Goal: Information Seeking & Learning: Learn about a topic

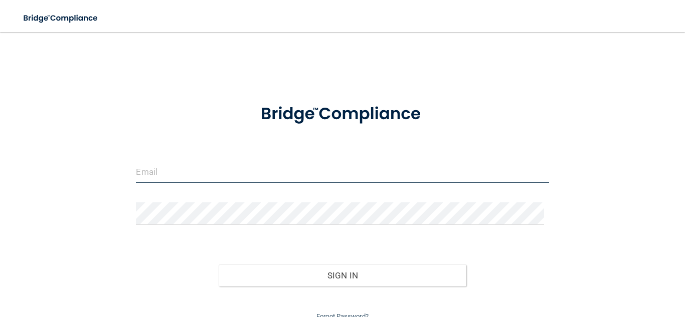
click at [160, 165] on input "email" at bounding box center [342, 171] width 413 height 23
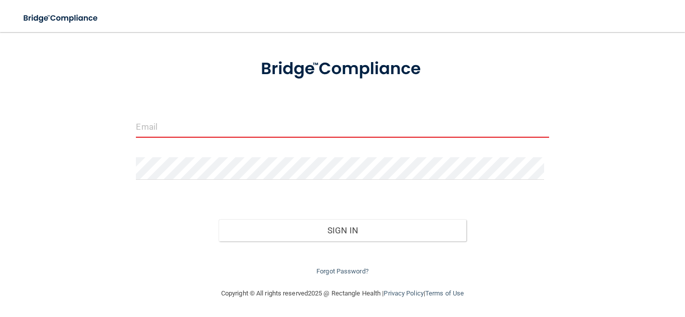
click at [258, 130] on input "email" at bounding box center [342, 126] width 413 height 23
type input "[EMAIL_ADDRESS][DOMAIN_NAME]"
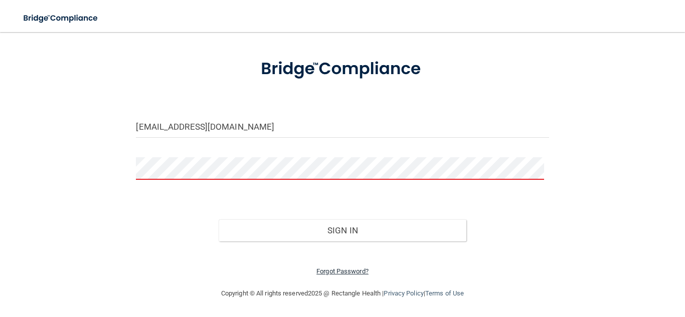
click at [316, 271] on link "Forgot Password?" at bounding box center [342, 272] width 52 height 8
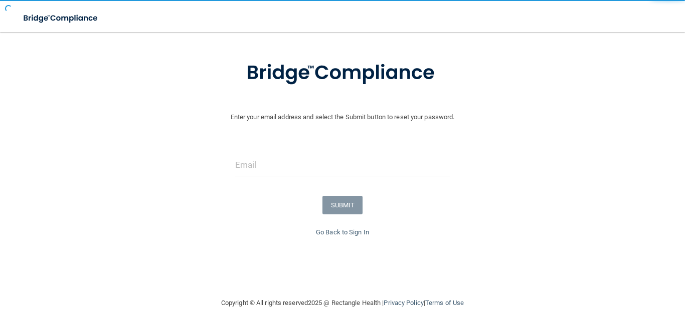
scroll to position [55, 0]
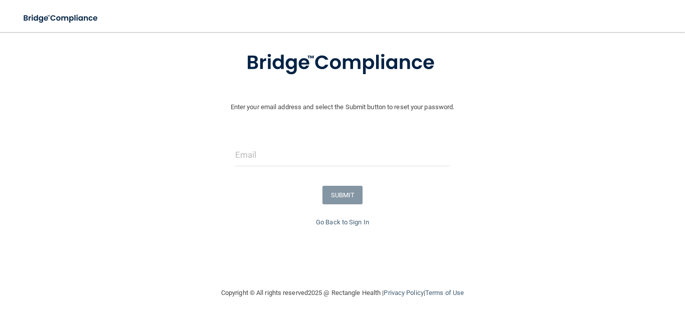
click at [314, 140] on form "Enter your email address and select the Submit button to reset your password. S…" at bounding box center [342, 127] width 675 height 180
click at [301, 147] on input "email" at bounding box center [342, 155] width 215 height 23
type input "[EMAIL_ADDRESS][DOMAIN_NAME]"
click at [327, 200] on button "SUBMIT" at bounding box center [342, 195] width 41 height 19
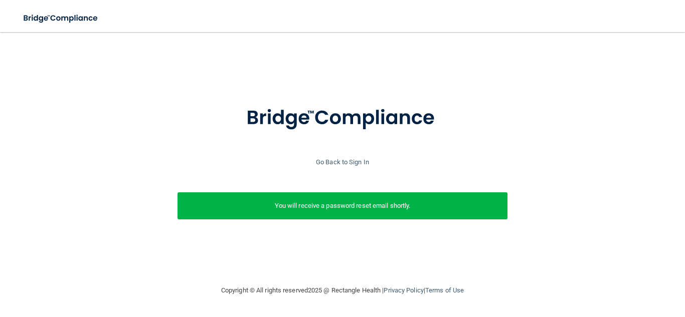
scroll to position [0, 0]
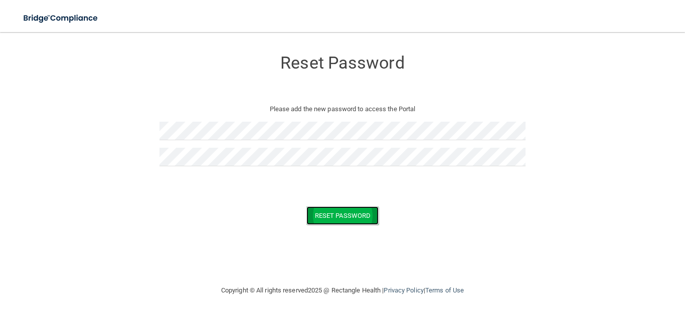
click at [320, 218] on button "Reset Password" at bounding box center [342, 216] width 72 height 19
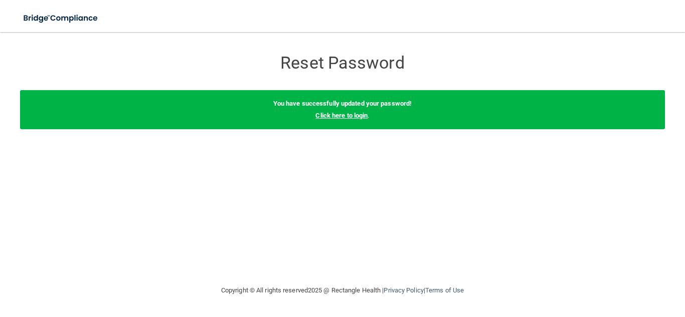
click at [326, 116] on link "Click here to login" at bounding box center [341, 116] width 52 height 8
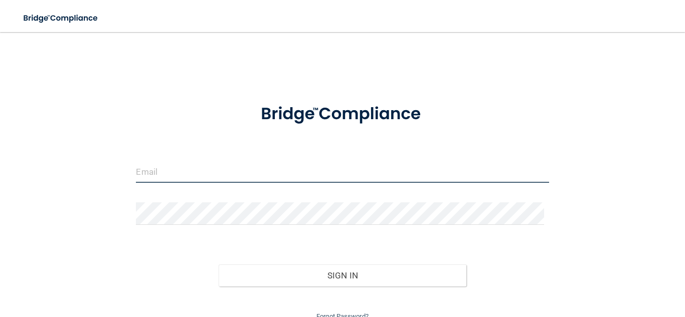
click at [269, 161] on input "email" at bounding box center [342, 171] width 413 height 23
type input "[EMAIL_ADDRESS][DOMAIN_NAME]"
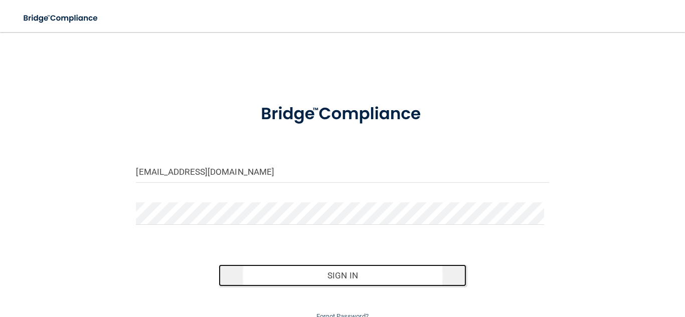
click at [347, 273] on button "Sign In" at bounding box center [343, 276] width 248 height 22
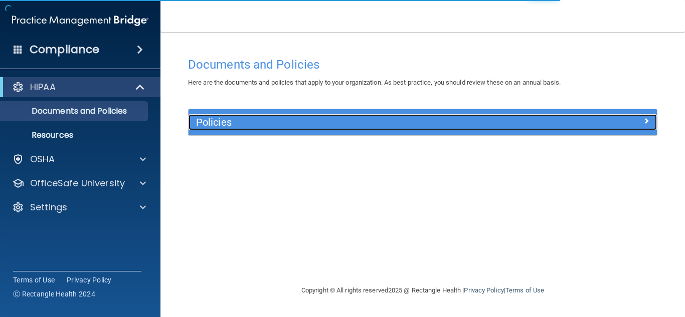
click at [224, 123] on h5 "Policies" at bounding box center [364, 122] width 336 height 11
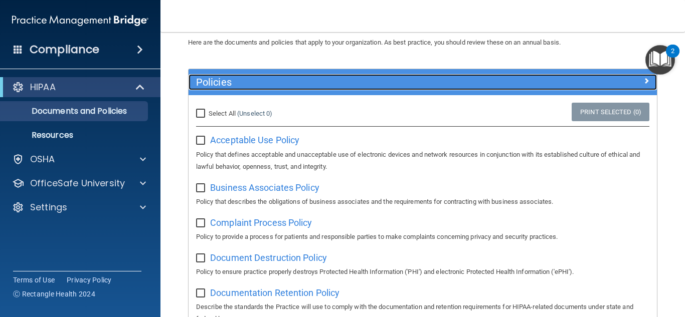
scroll to position [44, 0]
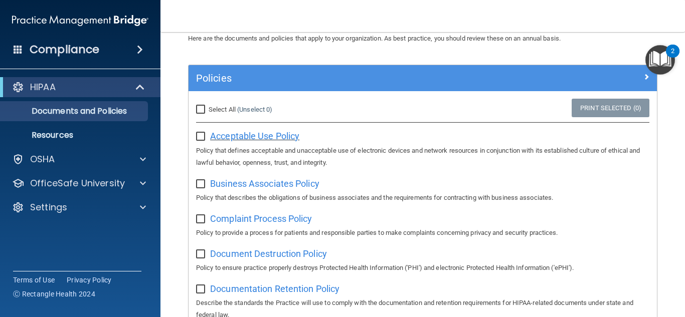
click at [242, 136] on span "Acceptable Use Policy" at bounding box center [254, 136] width 89 height 11
click at [199, 108] on input "Select All (Unselect 0) Unselect All" at bounding box center [202, 110] width 12 height 8
checkbox input "true"
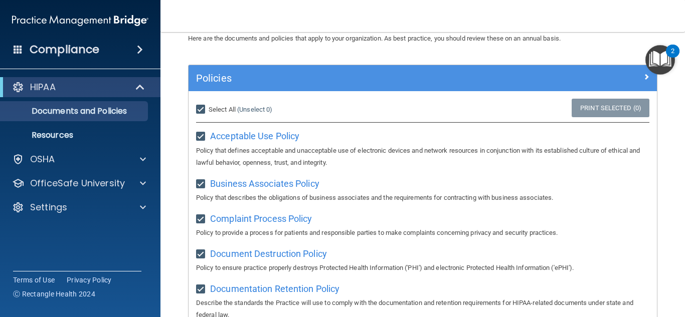
checkbox input "true"
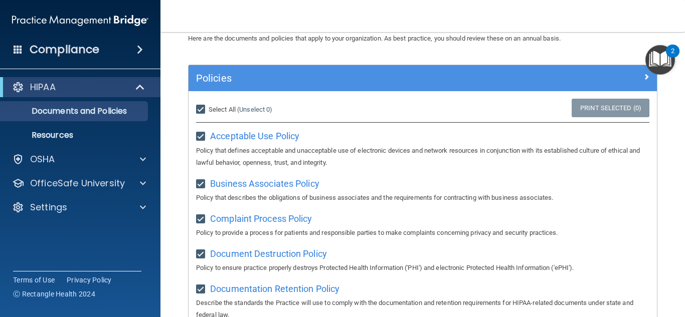
checkbox input "true"
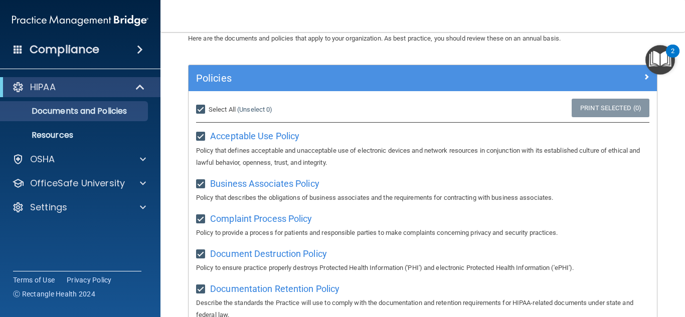
checkbox input "true"
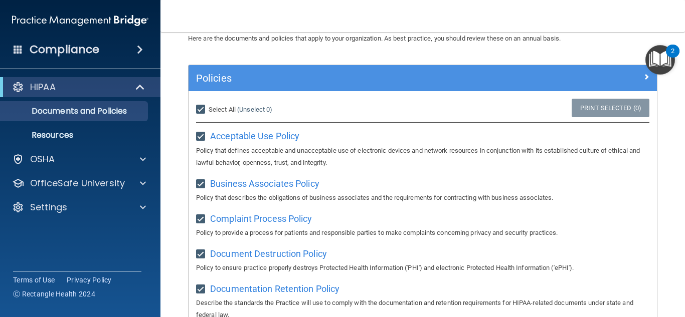
checkbox input "true"
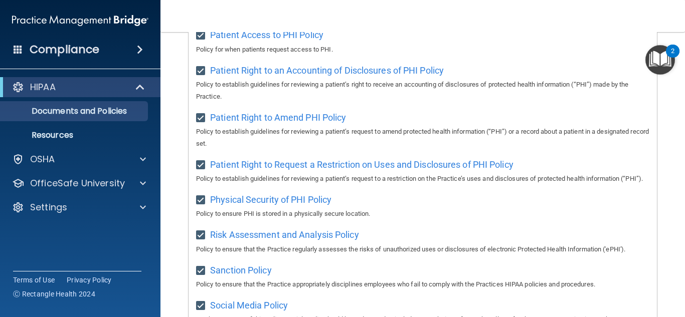
scroll to position [259, 0]
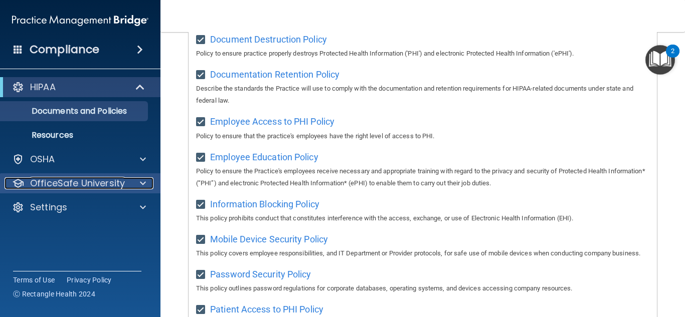
click at [140, 177] on span at bounding box center [143, 183] width 6 height 12
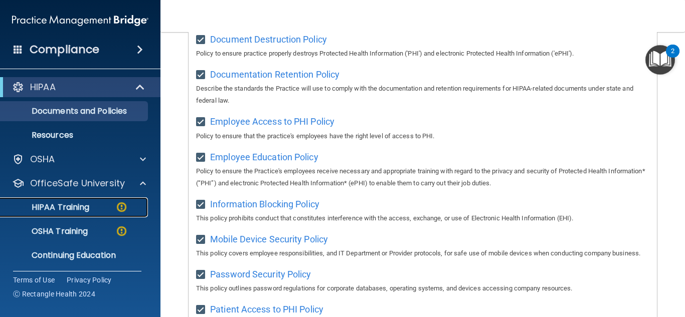
click at [76, 210] on p "HIPAA Training" at bounding box center [48, 208] width 83 height 10
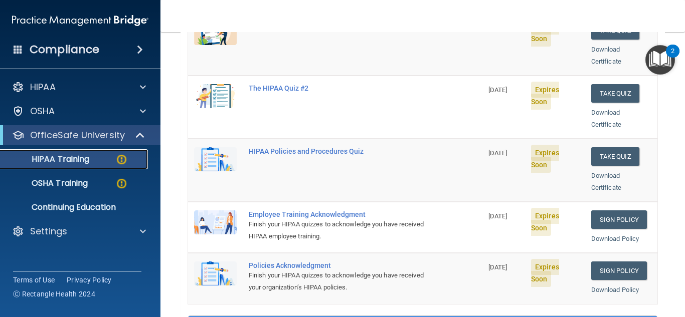
scroll to position [170, 0]
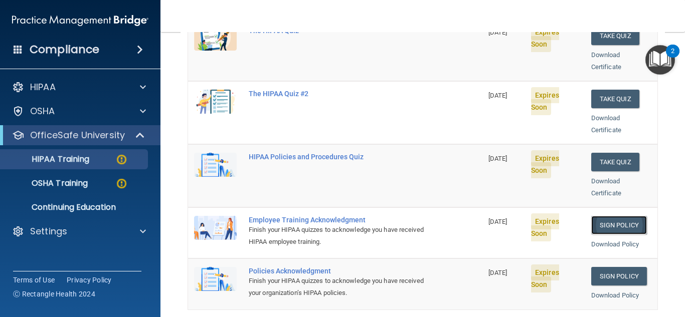
click at [601, 216] on link "Sign Policy" at bounding box center [619, 225] width 56 height 19
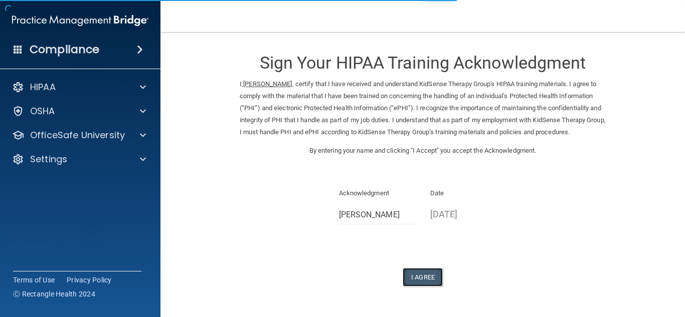
click at [426, 286] on button "I Agree" at bounding box center [423, 277] width 40 height 19
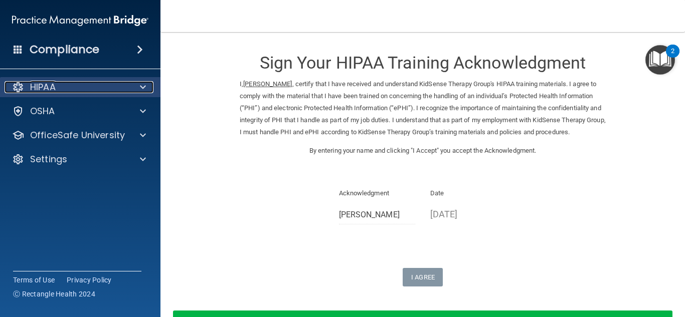
click at [139, 89] on div at bounding box center [141, 87] width 25 height 12
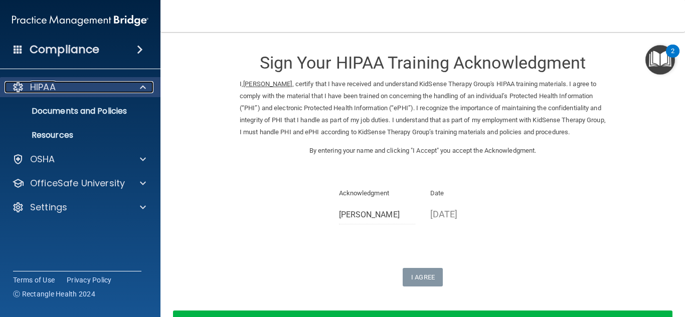
click at [139, 89] on div at bounding box center [141, 87] width 25 height 12
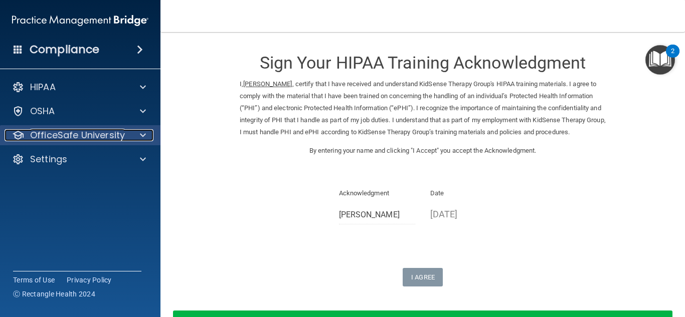
click at [143, 138] on span at bounding box center [143, 135] width 6 height 12
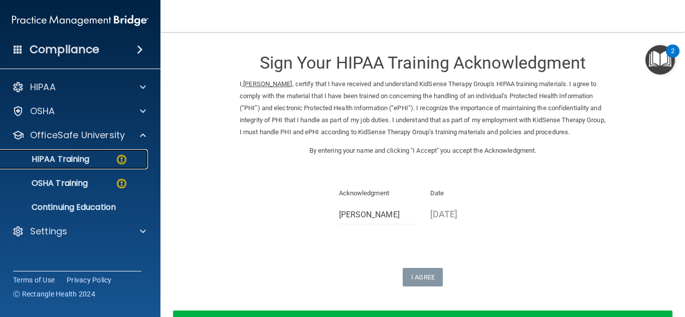
click at [108, 161] on div "HIPAA Training" at bounding box center [75, 159] width 137 height 10
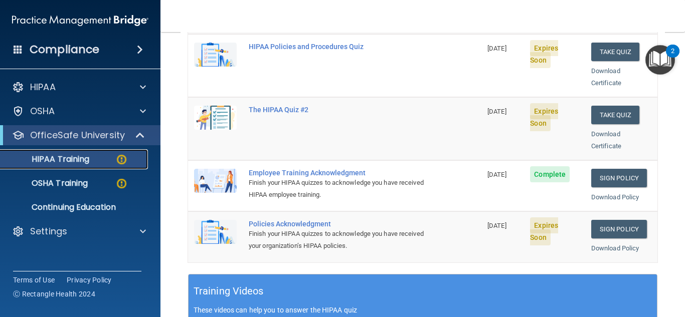
scroll to position [214, 0]
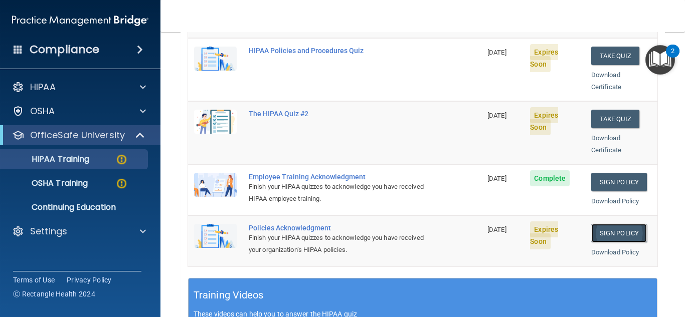
click at [592, 225] on link "Sign Policy" at bounding box center [619, 233] width 56 height 19
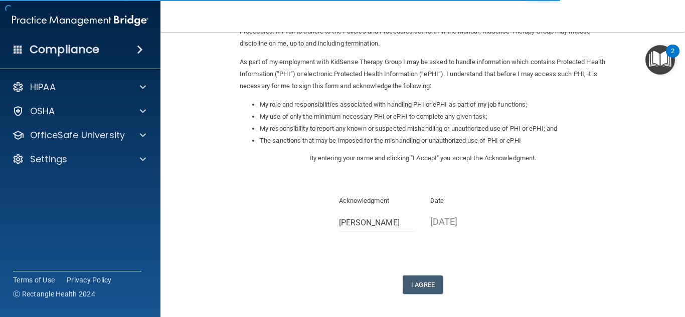
scroll to position [107, 0]
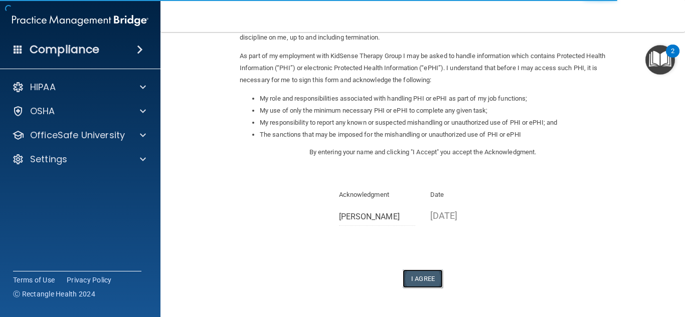
click at [425, 275] on button "I Agree" at bounding box center [423, 279] width 40 height 19
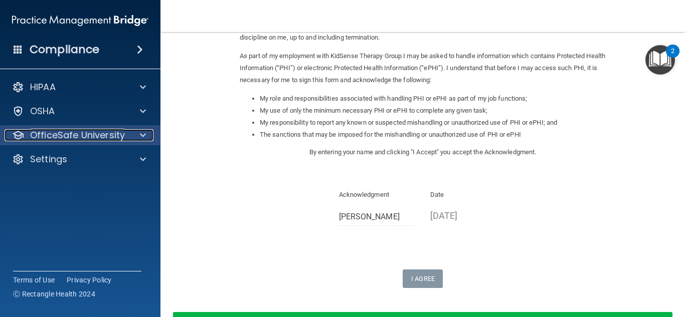
click at [144, 132] on span at bounding box center [143, 135] width 6 height 12
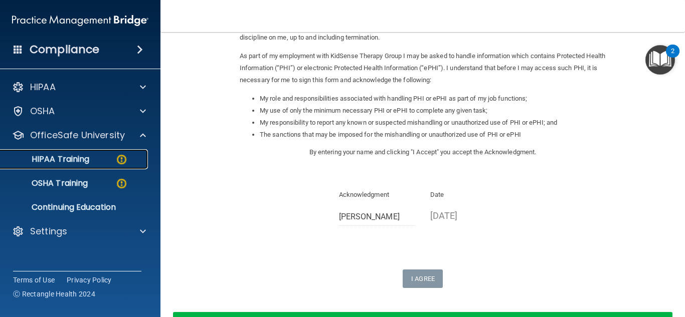
click at [110, 164] on link "HIPAA Training" at bounding box center [69, 159] width 158 height 20
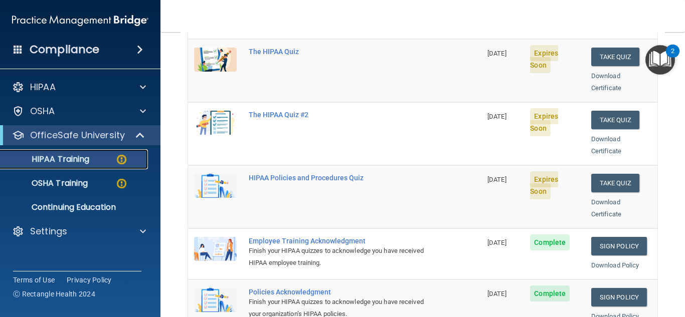
scroll to position [80, 0]
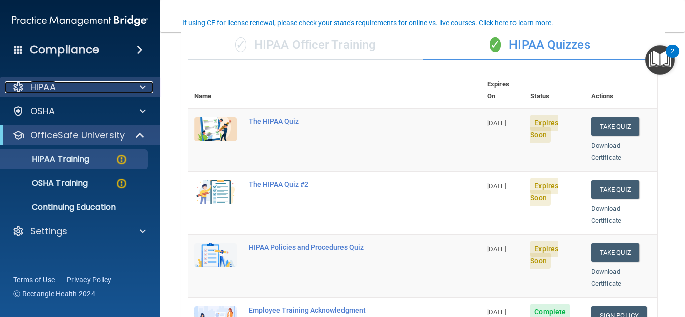
click at [141, 88] on span at bounding box center [143, 87] width 6 height 12
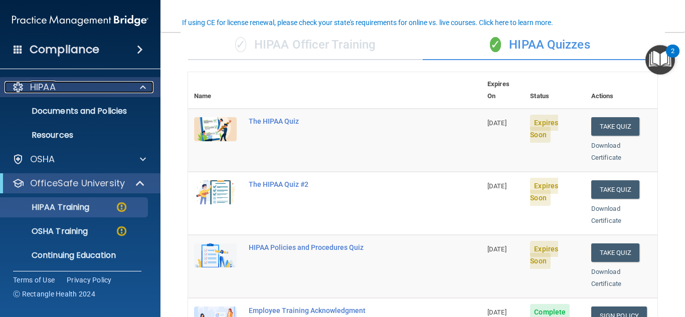
click at [141, 88] on span at bounding box center [143, 87] width 6 height 12
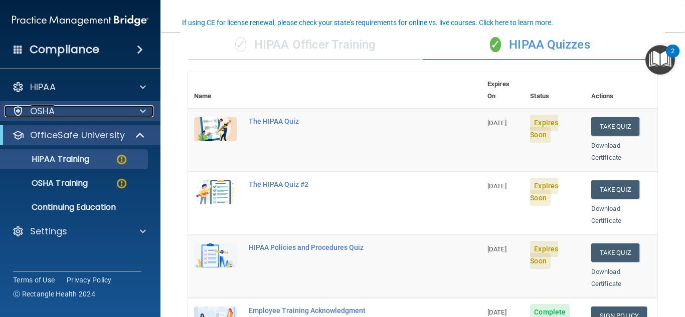
click at [144, 116] on span at bounding box center [143, 111] width 6 height 12
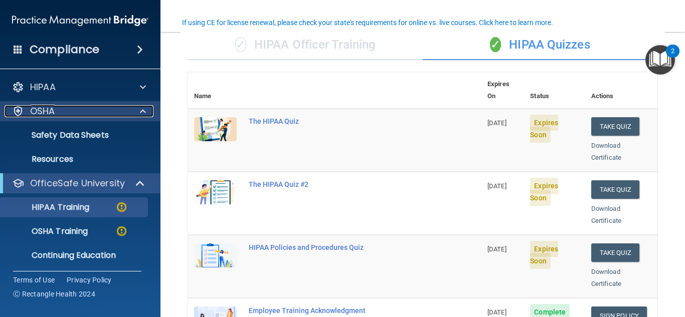
click at [144, 116] on span at bounding box center [143, 111] width 6 height 12
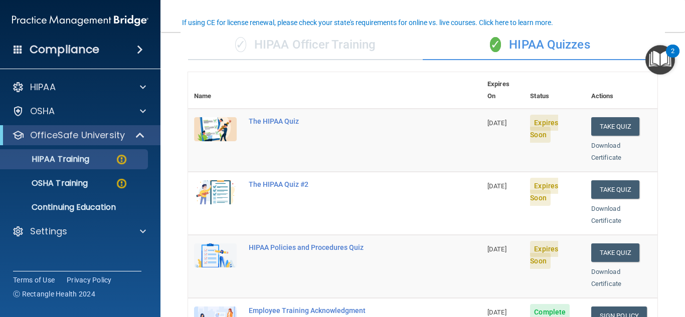
click at [228, 117] on img at bounding box center [215, 129] width 43 height 24
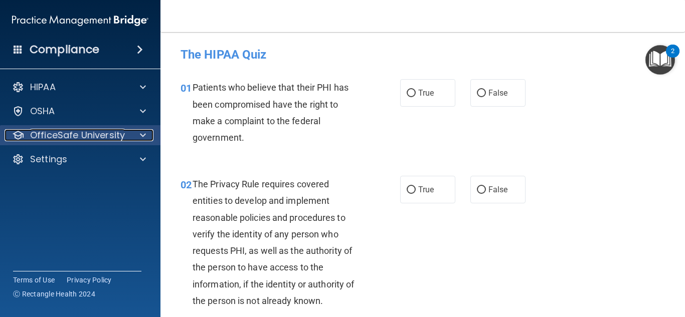
click at [141, 132] on span at bounding box center [143, 135] width 6 height 12
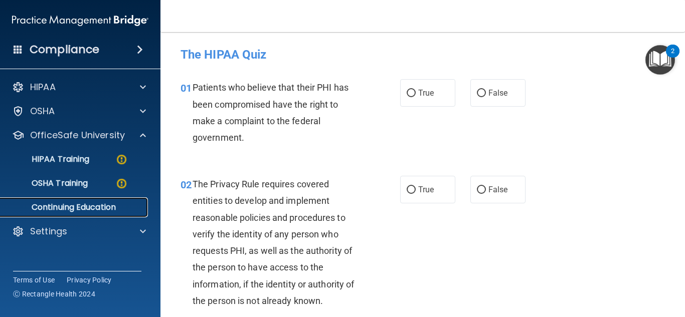
click at [96, 200] on link "Continuing Education" at bounding box center [69, 208] width 158 height 20
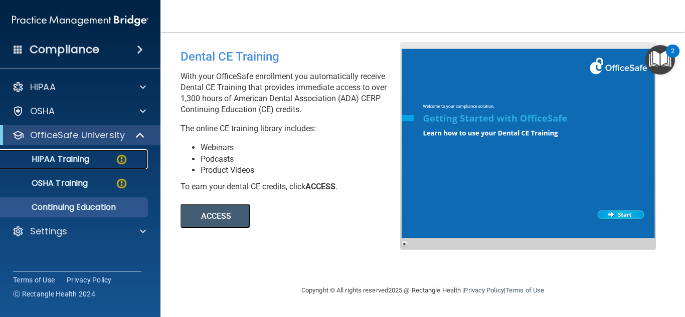
click at [96, 158] on div "HIPAA Training" at bounding box center [75, 159] width 137 height 10
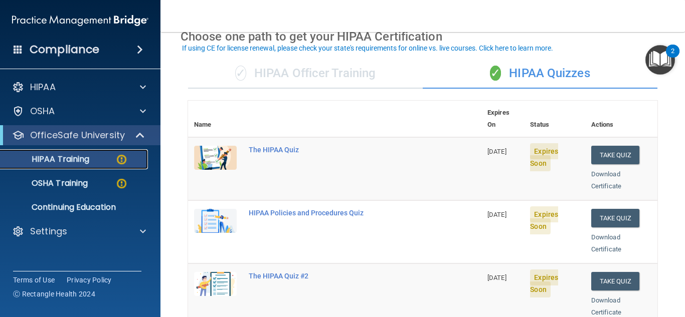
scroll to position [50, 0]
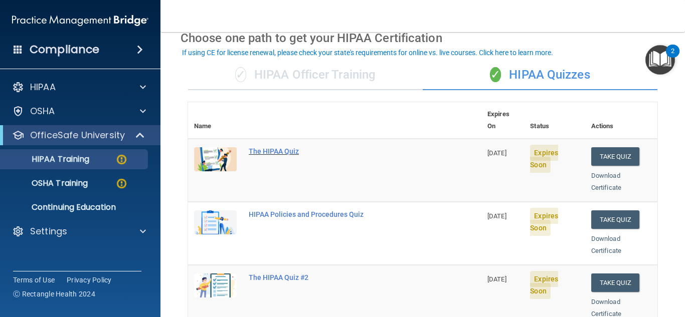
click at [261, 147] on div "The HIPAA Quiz" at bounding box center [340, 151] width 183 height 8
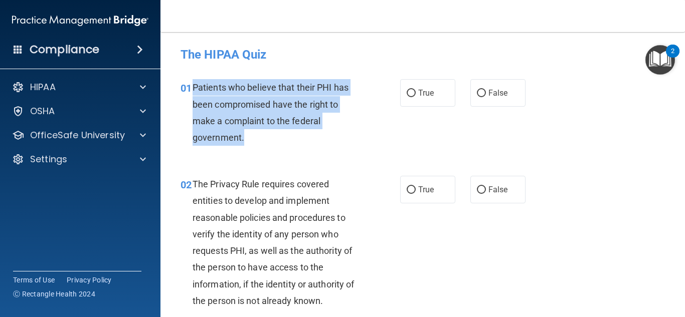
drag, startPoint x: 192, startPoint y: 87, endPoint x: 365, endPoint y: 141, distance: 181.4
click at [365, 141] on div "Patients who believe that their PHI has been compromised have the right to make…" at bounding box center [281, 112] width 176 height 67
click at [200, 81] on div "Patients who believe that their PHI has been compromised have the right to make…" at bounding box center [281, 112] width 176 height 67
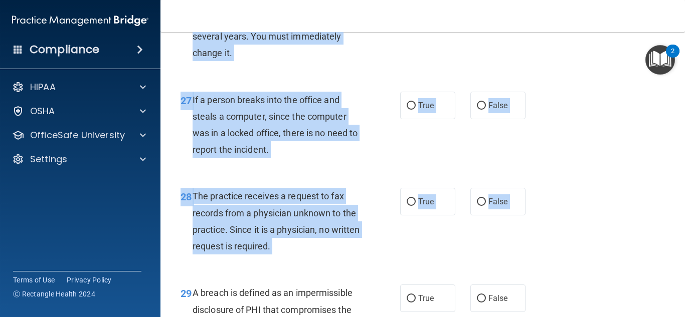
scroll to position [2766, 0]
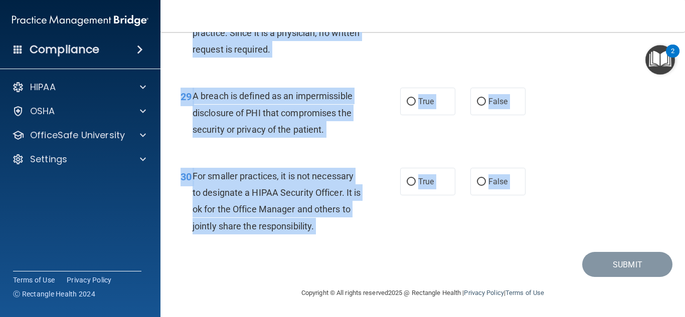
drag, startPoint x: 193, startPoint y: 88, endPoint x: 369, endPoint y: 265, distance: 250.3
copy main "Patients who believe that their PHI has been compromised have the right to make…"
click at [556, 130] on div "29 A breach is defined as an impermissible disclosure of PHI that compromises t…" at bounding box center [422, 115] width 499 height 80
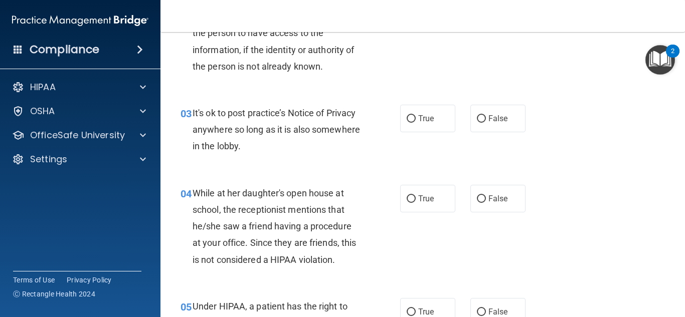
scroll to position [0, 0]
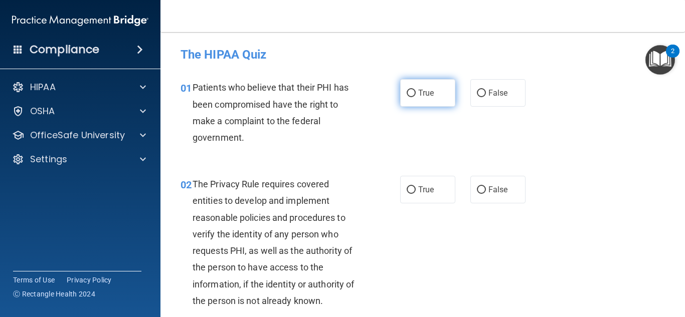
click at [403, 99] on label "True" at bounding box center [427, 93] width 55 height 28
click at [407, 97] on input "True" at bounding box center [411, 94] width 9 height 8
radio input "true"
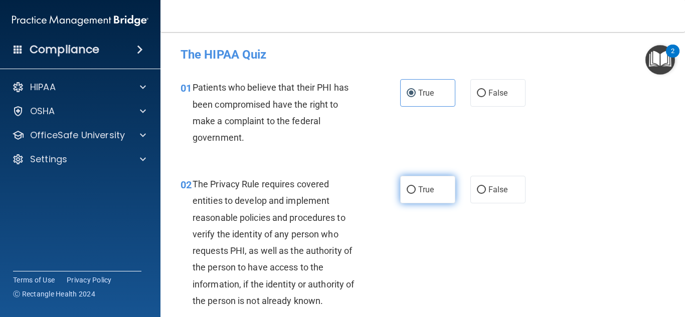
click at [408, 188] on input "True" at bounding box center [411, 191] width 9 height 8
radio input "true"
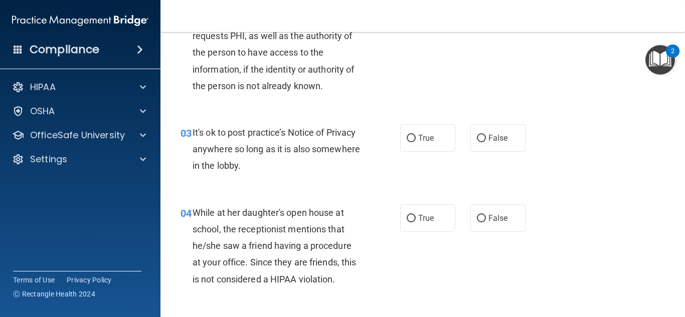
scroll to position [241, 0]
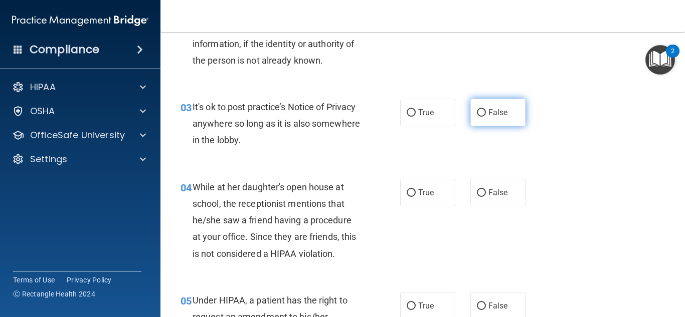
click at [481, 121] on label "False" at bounding box center [497, 113] width 55 height 28
click at [481, 117] on input "False" at bounding box center [481, 113] width 9 height 8
radio input "true"
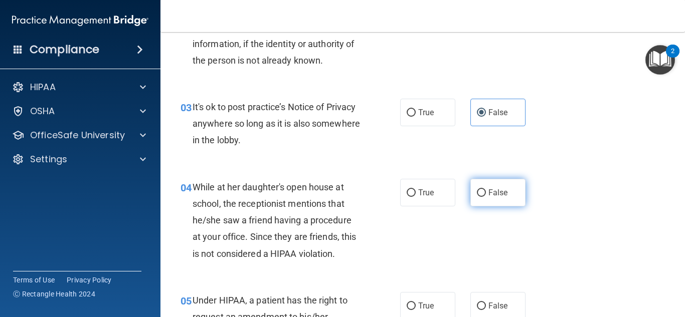
click at [480, 191] on input "False" at bounding box center [481, 194] width 9 height 8
radio input "true"
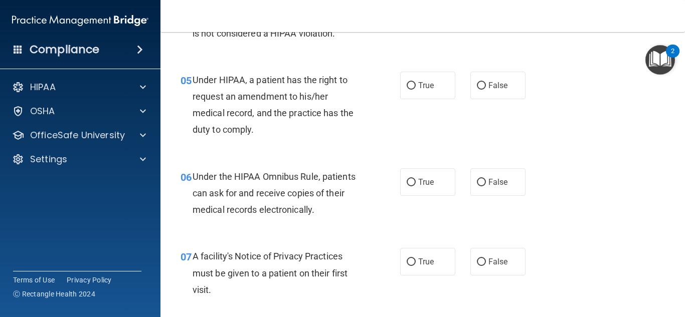
scroll to position [481, 0]
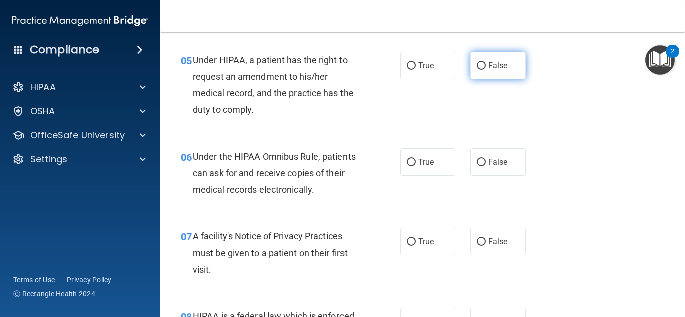
click at [477, 67] on input "False" at bounding box center [481, 66] width 9 height 8
radio input "true"
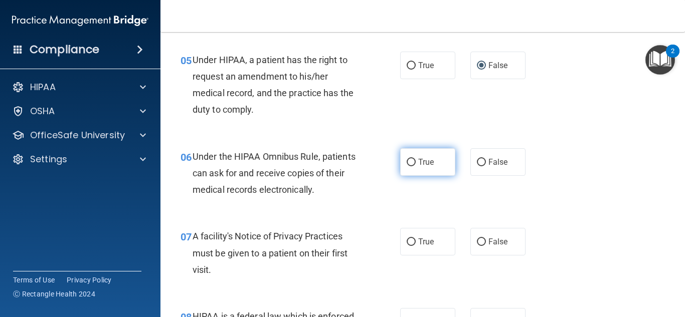
click at [410, 159] on input "True" at bounding box center [411, 163] width 9 height 8
radio input "true"
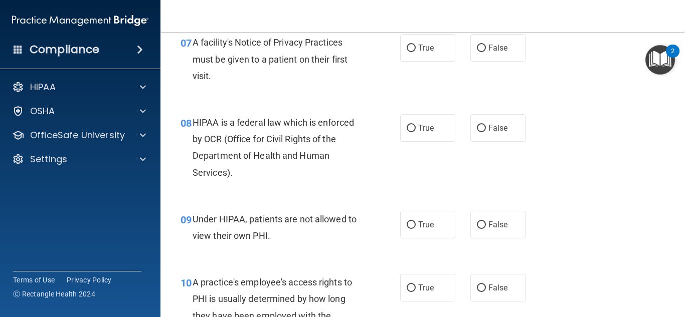
scroll to position [682, 0]
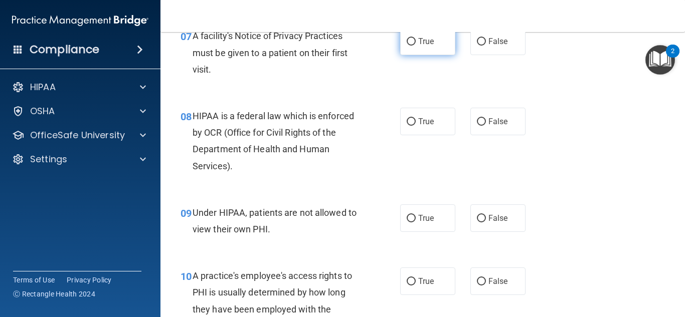
click at [410, 43] on input "True" at bounding box center [411, 42] width 9 height 8
radio input "true"
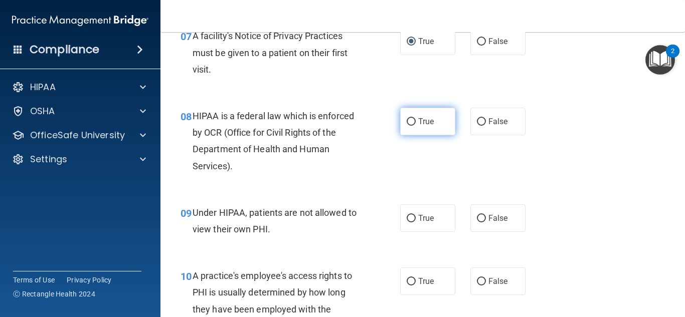
click at [407, 123] on input "True" at bounding box center [411, 122] width 9 height 8
radio input "true"
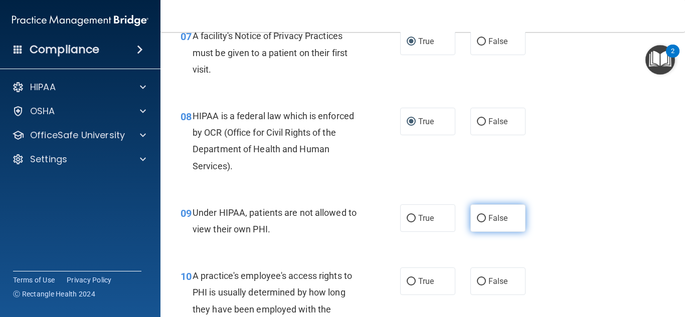
click at [477, 215] on input "False" at bounding box center [481, 219] width 9 height 8
radio input "true"
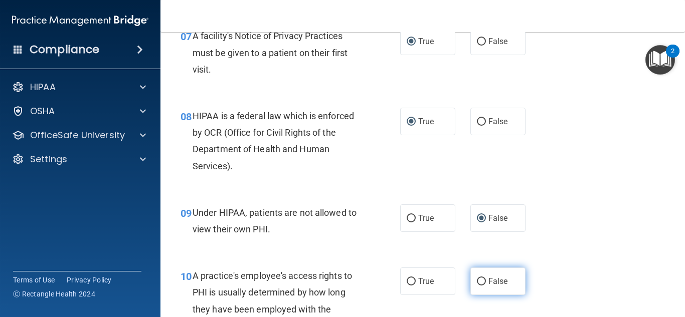
click at [479, 285] on input "False" at bounding box center [481, 282] width 9 height 8
radio input "true"
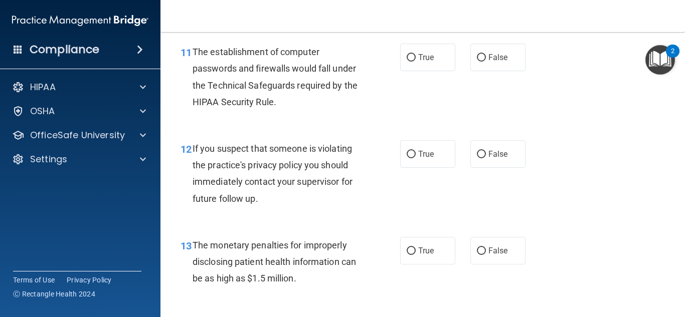
scroll to position [1023, 0]
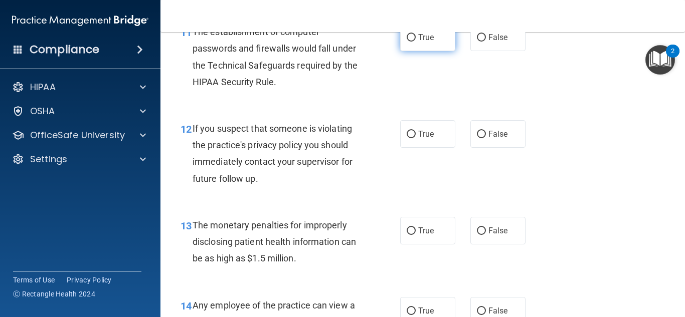
click at [410, 42] on label "True" at bounding box center [427, 38] width 55 height 28
click at [410, 42] on input "True" at bounding box center [411, 38] width 9 height 8
radio input "true"
click at [414, 125] on label "True" at bounding box center [427, 134] width 55 height 28
click at [414, 131] on input "True" at bounding box center [411, 135] width 9 height 8
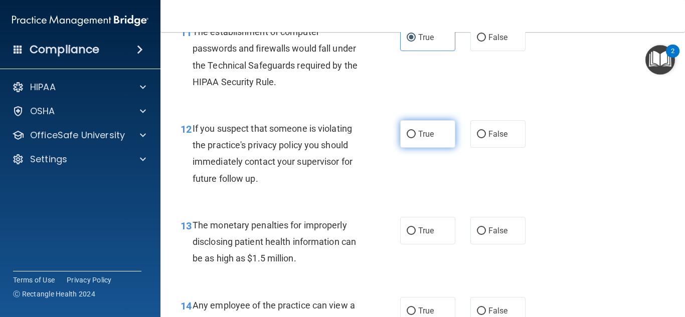
radio input "true"
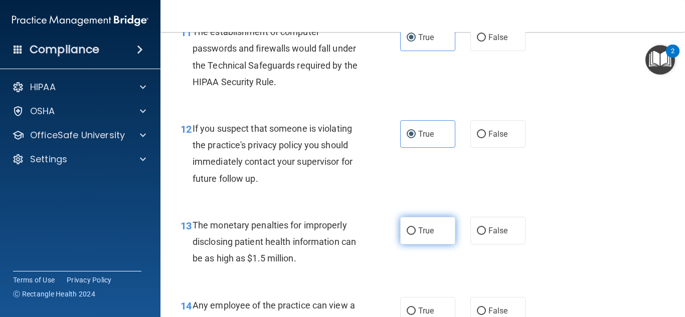
click at [408, 231] on input "True" at bounding box center [411, 232] width 9 height 8
radio input "true"
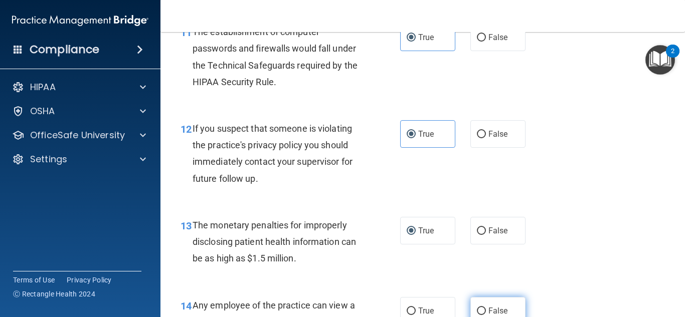
click at [479, 308] on input "False" at bounding box center [481, 312] width 9 height 8
radio input "true"
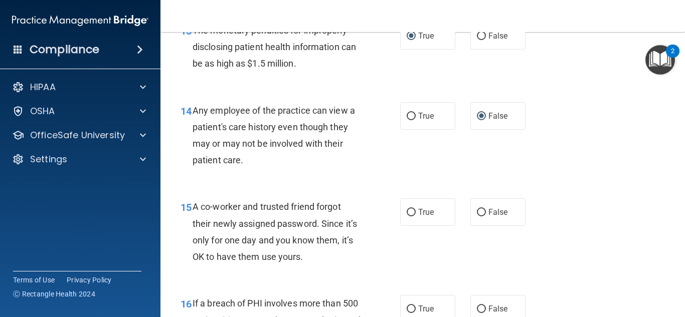
scroll to position [1243, 0]
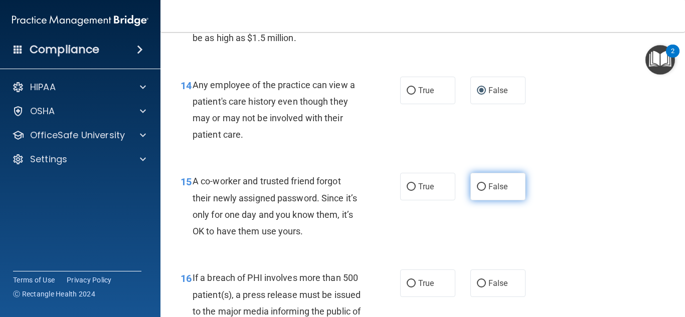
click at [488, 191] on span "False" at bounding box center [498, 187] width 20 height 10
click at [486, 191] on input "False" at bounding box center [481, 188] width 9 height 8
radio input "true"
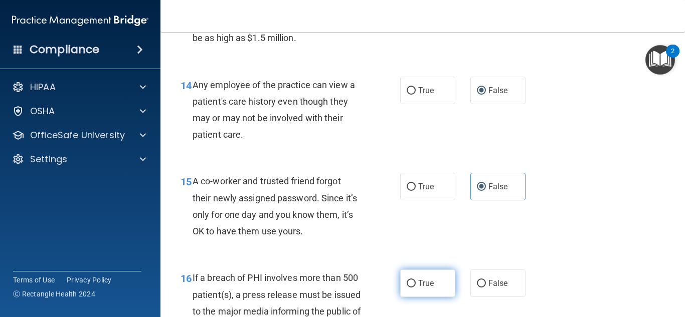
click at [421, 285] on span "True" at bounding box center [426, 284] width 16 height 10
click at [416, 285] on input "True" at bounding box center [411, 284] width 9 height 8
radio input "true"
click at [421, 285] on span "True" at bounding box center [426, 284] width 16 height 10
click at [416, 285] on input "True" at bounding box center [411, 284] width 9 height 8
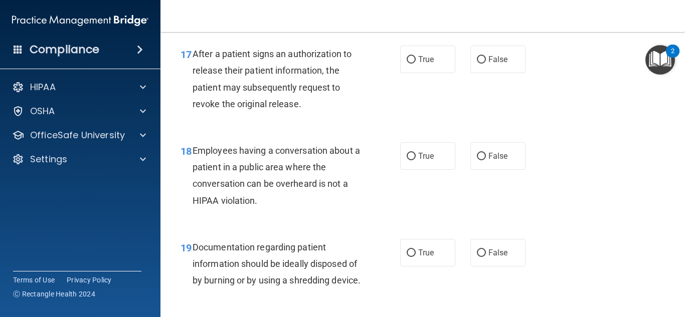
scroll to position [1584, 0]
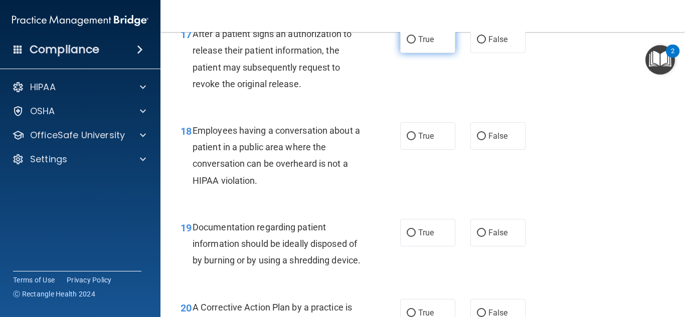
click at [411, 52] on label "True" at bounding box center [427, 40] width 55 height 28
click at [411, 44] on input "True" at bounding box center [411, 40] width 9 height 8
radio input "true"
click at [488, 139] on span "False" at bounding box center [498, 136] width 20 height 10
click at [486, 139] on input "False" at bounding box center [481, 137] width 9 height 8
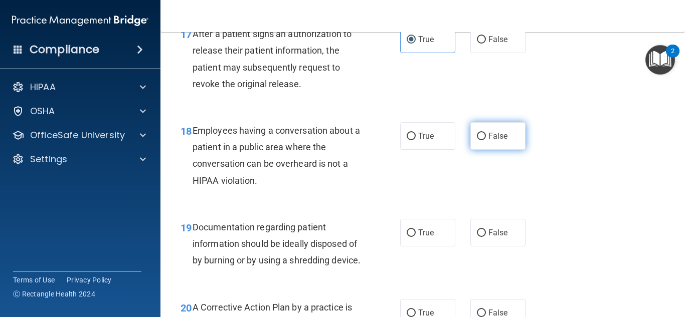
radio input "true"
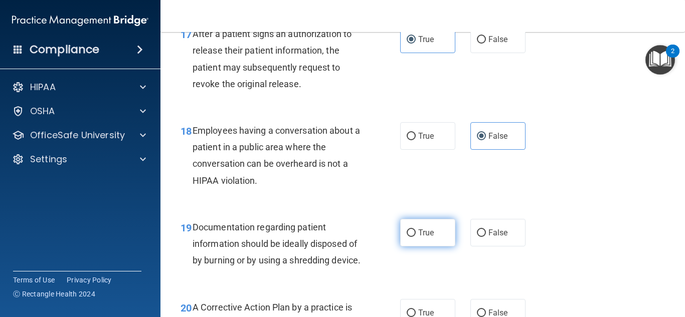
click at [423, 231] on span "True" at bounding box center [426, 233] width 16 height 10
click at [416, 231] on input "True" at bounding box center [411, 234] width 9 height 8
radio input "true"
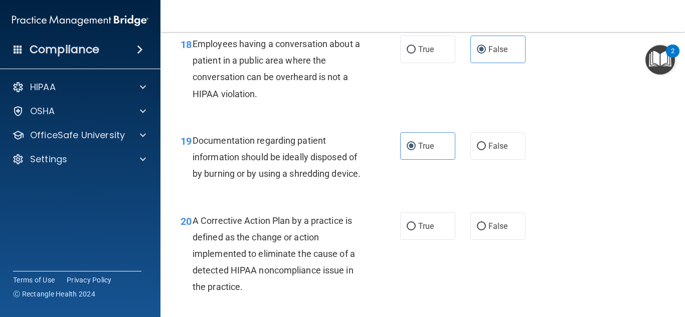
scroll to position [1685, 0]
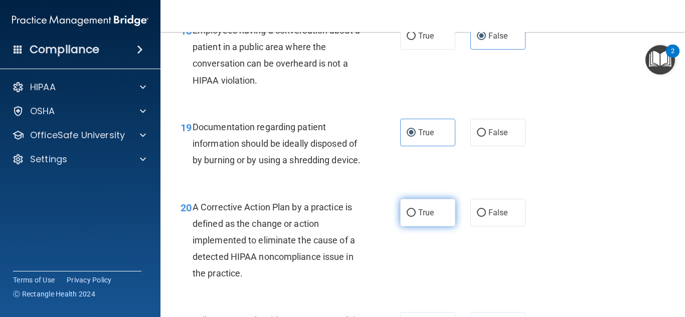
click at [430, 222] on label "True" at bounding box center [427, 213] width 55 height 28
click at [416, 217] on input "True" at bounding box center [411, 214] width 9 height 8
radio input "true"
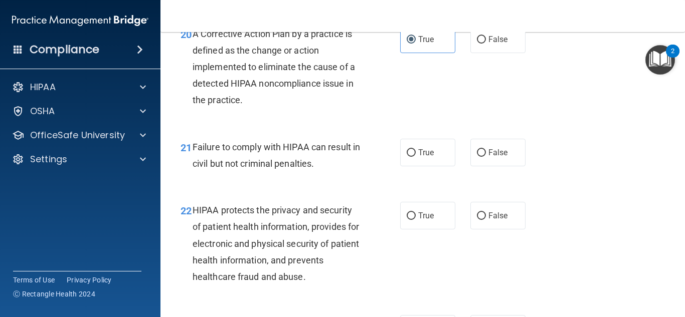
scroll to position [1865, 0]
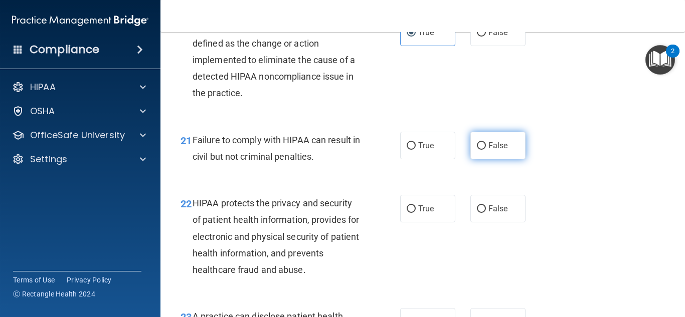
click at [489, 152] on label "False" at bounding box center [497, 146] width 55 height 28
click at [486, 150] on input "False" at bounding box center [481, 146] width 9 height 8
radio input "true"
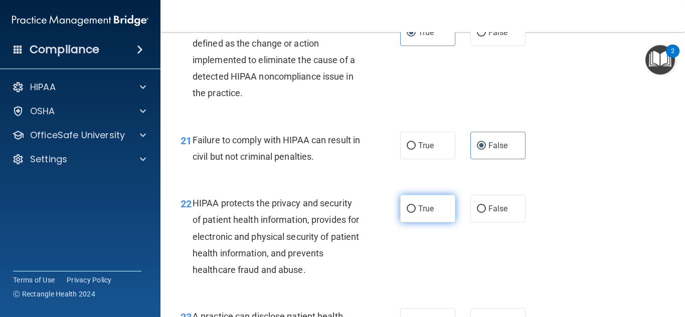
click at [423, 223] on label "True" at bounding box center [427, 209] width 55 height 28
click at [416, 213] on input "True" at bounding box center [411, 210] width 9 height 8
radio input "true"
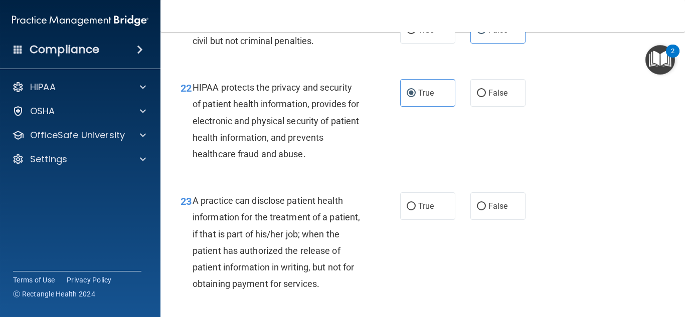
scroll to position [1986, 0]
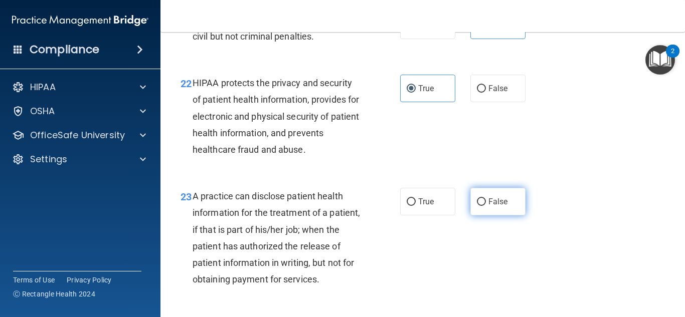
click at [515, 216] on label "False" at bounding box center [497, 202] width 55 height 28
click at [486, 206] on input "False" at bounding box center [481, 203] width 9 height 8
radio input "true"
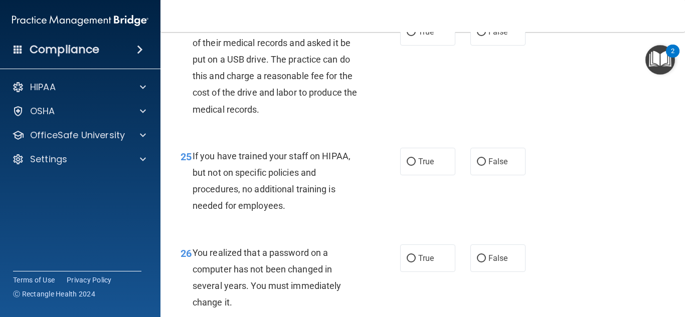
scroll to position [2286, 0]
drag, startPoint x: 410, startPoint y: 71, endPoint x: 491, endPoint y: 177, distance: 133.8
click at [410, 36] on input "True" at bounding box center [411, 32] width 9 height 8
radio input "true"
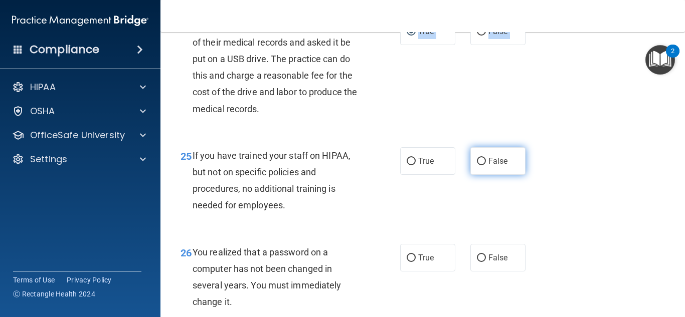
click at [478, 165] on input "False" at bounding box center [481, 162] width 9 height 8
radio input "true"
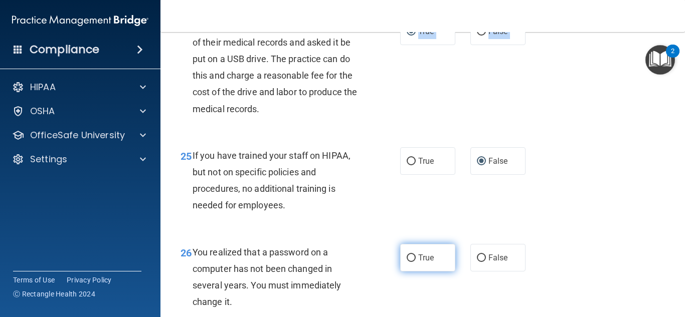
click at [407, 262] on input "True" at bounding box center [411, 259] width 9 height 8
radio input "true"
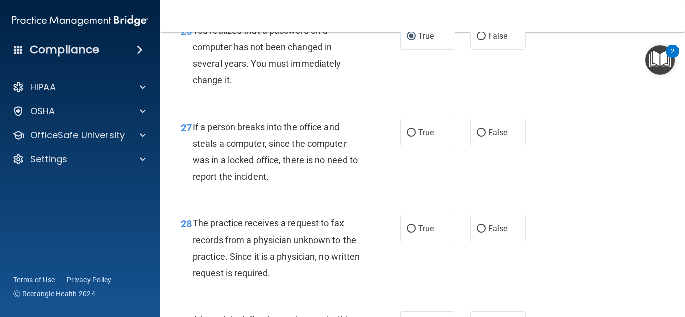
scroll to position [2527, 0]
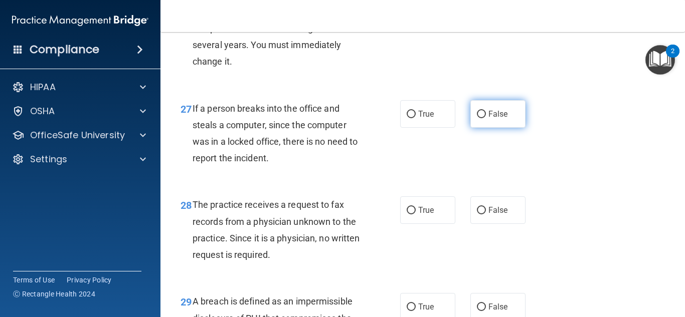
click at [477, 118] on input "False" at bounding box center [481, 115] width 9 height 8
radio input "true"
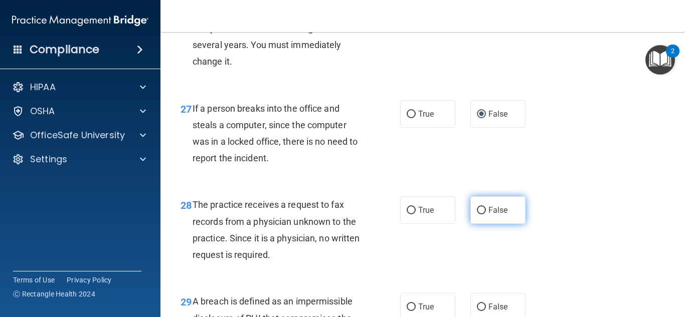
click at [477, 215] on input "False" at bounding box center [481, 211] width 9 height 8
radio input "true"
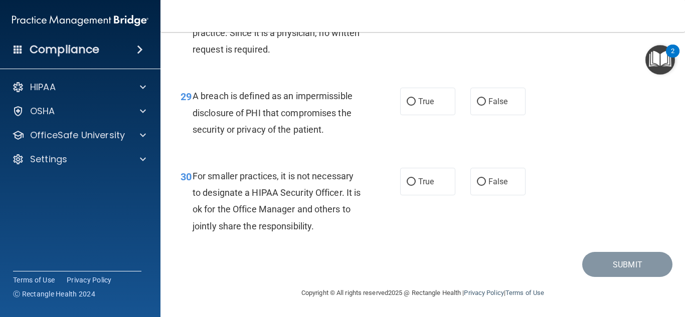
scroll to position [2766, 0]
click at [416, 118] on div "29 A breach is defined as an impermissible disclosure of PHI that compromises t…" at bounding box center [422, 115] width 499 height 80
click at [410, 102] on label "True" at bounding box center [427, 102] width 55 height 28
click at [410, 102] on input "True" at bounding box center [411, 102] width 9 height 8
radio input "true"
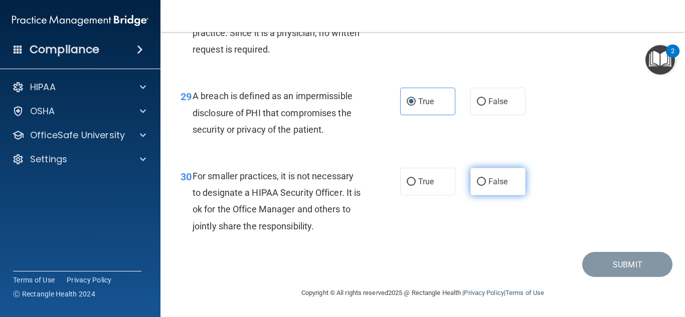
click at [477, 183] on input "False" at bounding box center [481, 183] width 9 height 8
radio input "true"
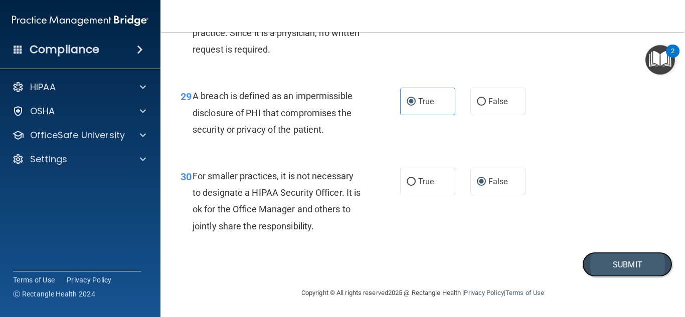
click at [612, 257] on button "Submit" at bounding box center [627, 265] width 90 height 26
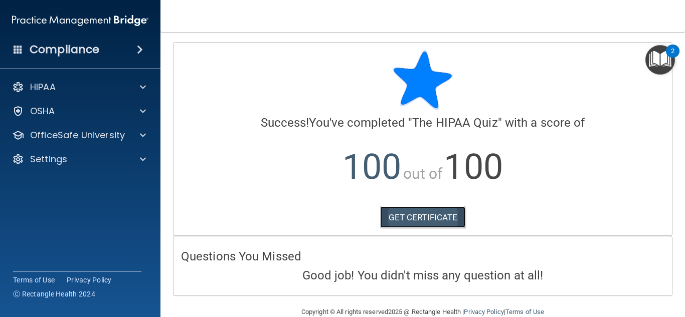
click at [426, 221] on link "GET CERTIFICATE" at bounding box center [423, 218] width 86 height 22
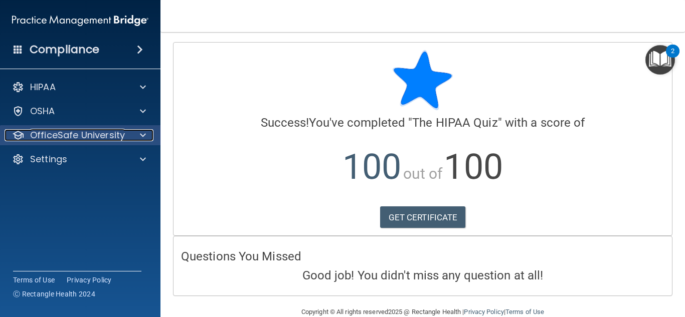
click at [144, 132] on span at bounding box center [143, 135] width 6 height 12
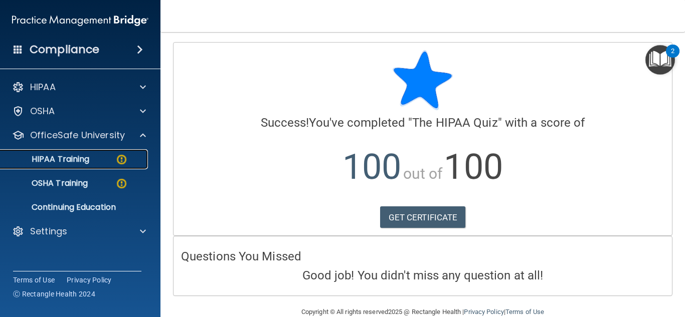
click at [123, 159] on img at bounding box center [121, 159] width 13 height 13
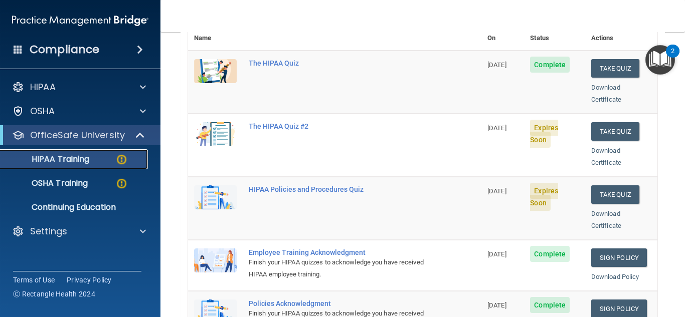
scroll to position [146, 0]
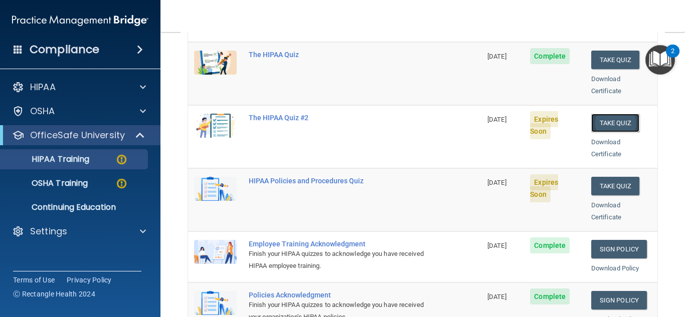
click at [607, 114] on button "Take Quiz" at bounding box center [615, 123] width 48 height 19
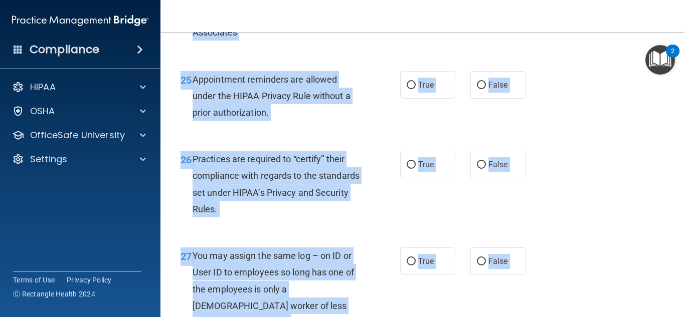
scroll to position [2733, 0]
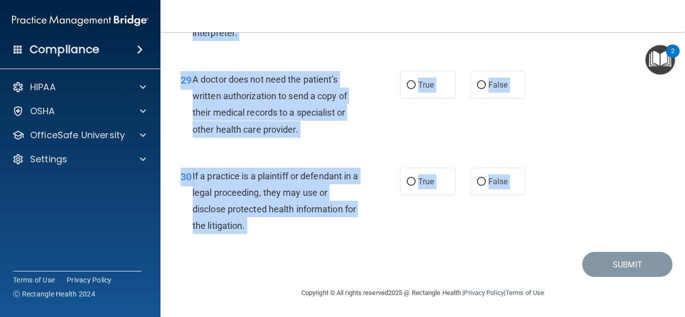
drag, startPoint x: 189, startPoint y: 87, endPoint x: 376, endPoint y: 270, distance: 261.3
copy main "1 A business associate agreement is required with organizations or persons wher…"
click at [483, 141] on div "29 A doctor does not need the patient’s written authorization to send a copy of…" at bounding box center [422, 107] width 499 height 97
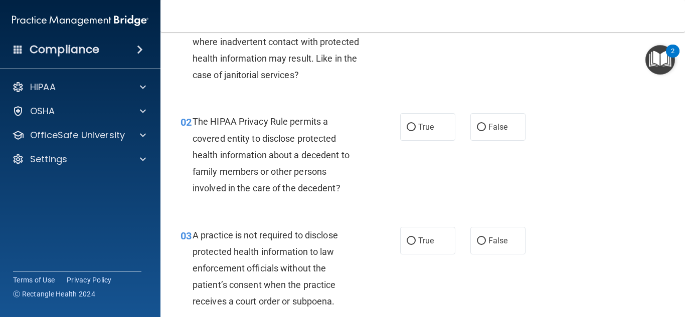
scroll to position [0, 0]
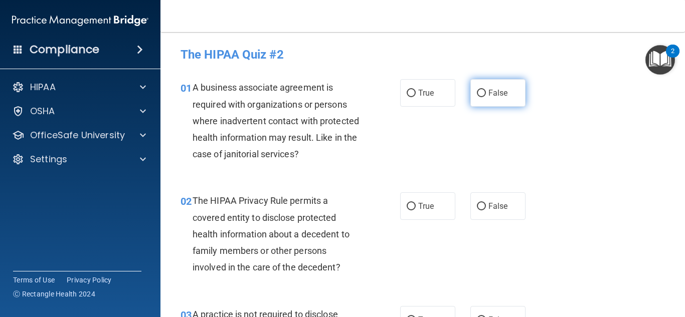
click at [479, 95] on input "False" at bounding box center [481, 94] width 9 height 8
radio input "true"
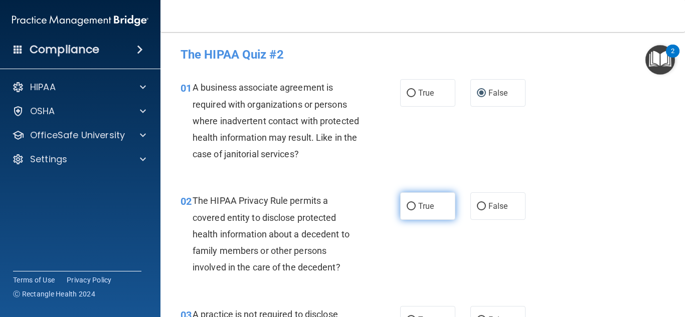
click at [418, 208] on span "True" at bounding box center [426, 207] width 16 height 10
click at [416, 208] on input "True" at bounding box center [411, 207] width 9 height 8
radio input "true"
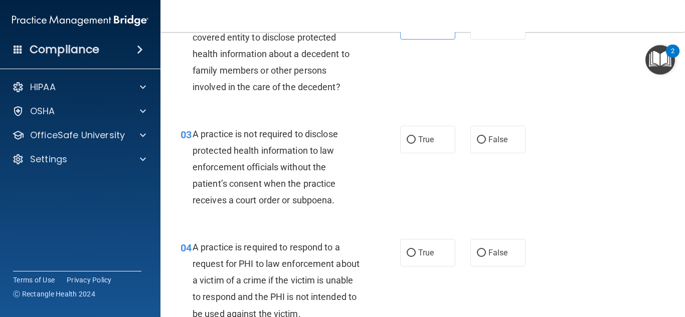
scroll to position [201, 0]
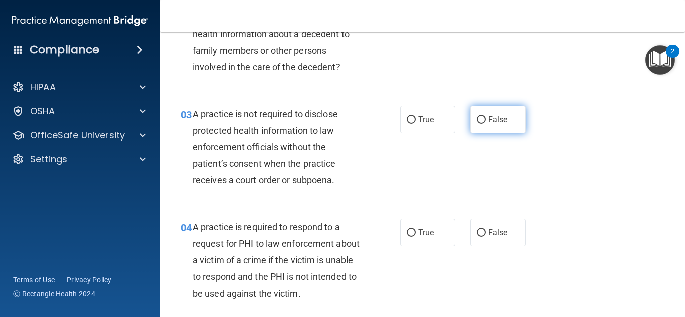
click at [508, 127] on label "False" at bounding box center [497, 120] width 55 height 28
click at [486, 124] on input "False" at bounding box center [481, 120] width 9 height 8
radio input "true"
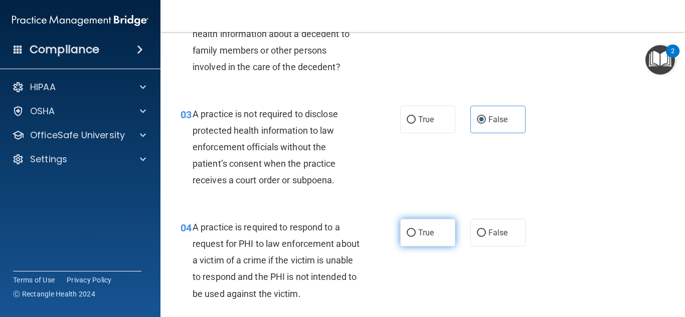
click at [419, 234] on span "True" at bounding box center [426, 233] width 16 height 10
click at [416, 234] on input "True" at bounding box center [411, 234] width 9 height 8
radio input "true"
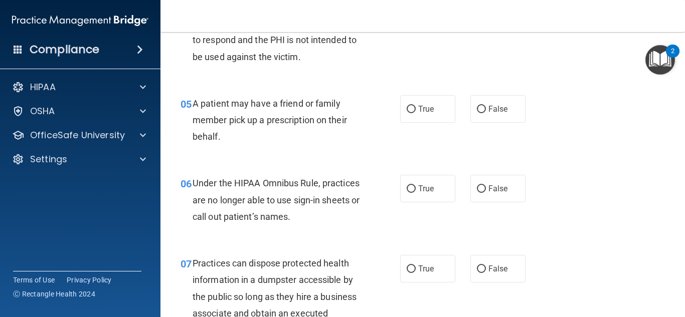
scroll to position [461, 0]
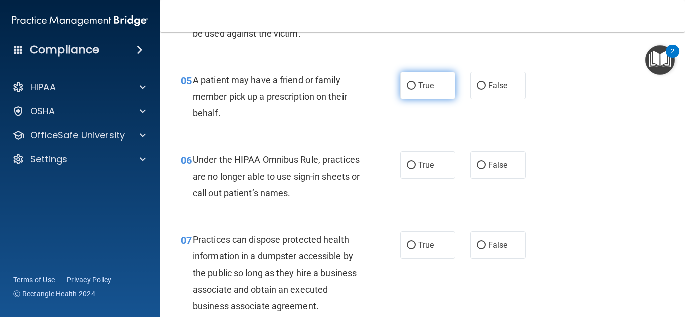
click at [411, 89] on input "True" at bounding box center [411, 86] width 9 height 8
radio input "true"
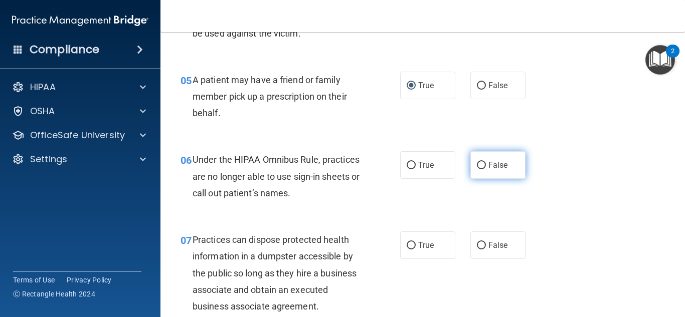
click at [480, 169] on input "False" at bounding box center [481, 166] width 9 height 8
radio input "true"
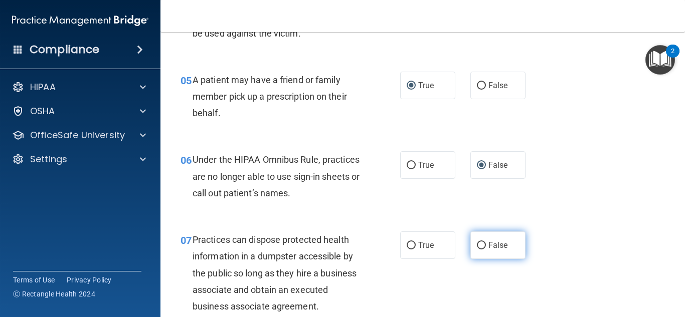
click at [481, 236] on label "False" at bounding box center [497, 246] width 55 height 28
click at [481, 242] on input "False" at bounding box center [481, 246] width 9 height 8
radio input "true"
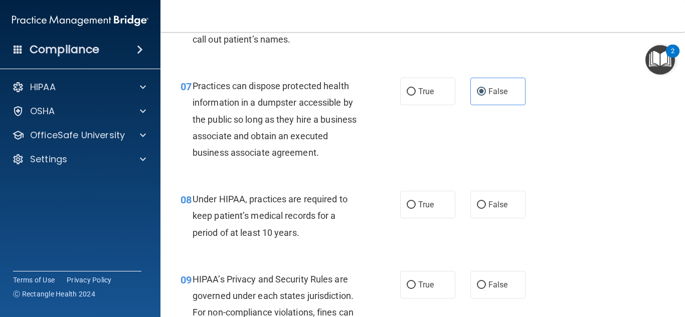
scroll to position [622, 0]
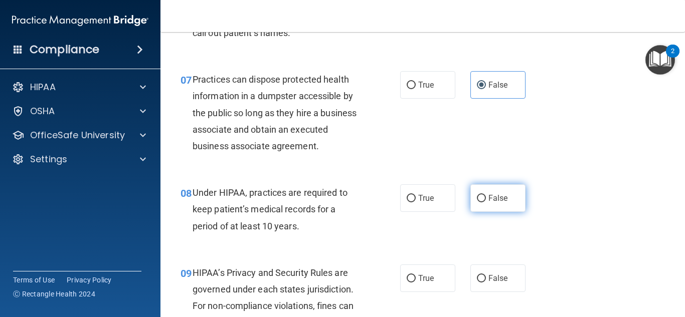
click at [498, 202] on span "False" at bounding box center [498, 199] width 20 height 10
click at [486, 202] on input "False" at bounding box center [481, 199] width 9 height 8
radio input "true"
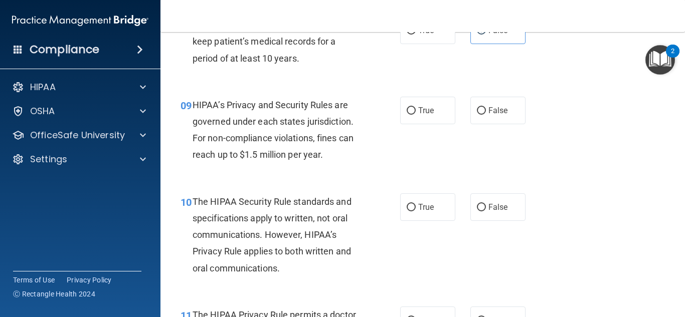
scroll to position [802, 0]
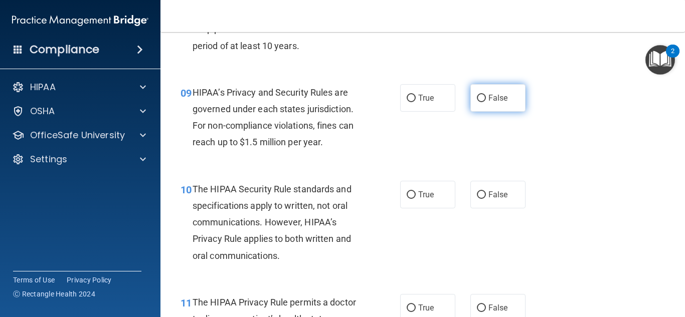
click at [480, 98] on input "False" at bounding box center [481, 99] width 9 height 8
radio input "true"
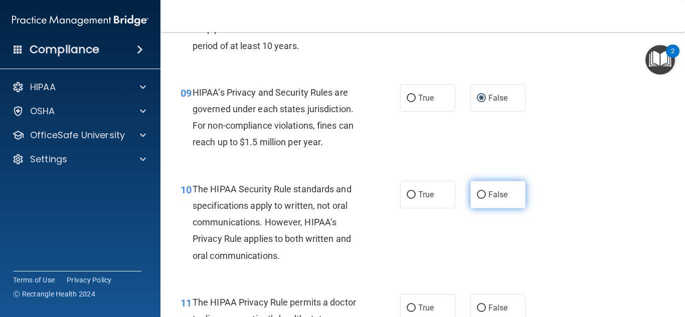
click at [483, 192] on label "False" at bounding box center [497, 195] width 55 height 28
click at [483, 192] on input "False" at bounding box center [481, 196] width 9 height 8
radio input "true"
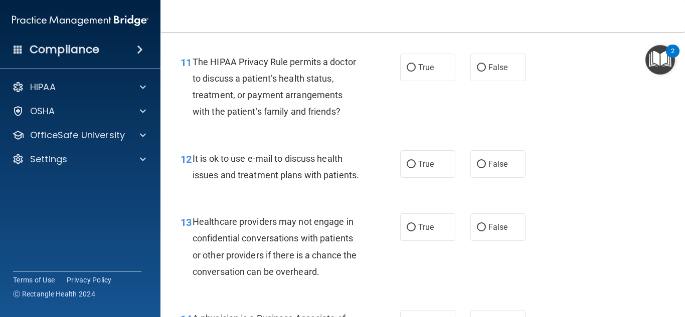
scroll to position [1063, 0]
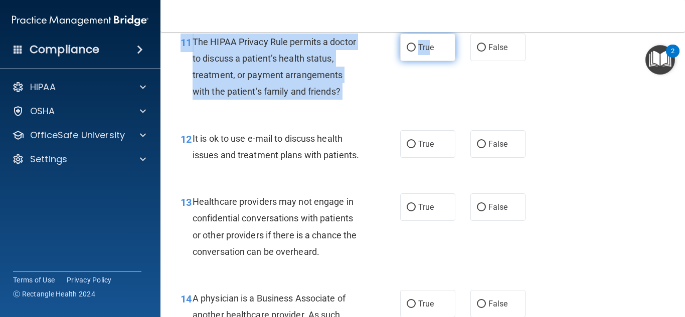
drag, startPoint x: 426, startPoint y: 63, endPoint x: 425, endPoint y: 49, distance: 14.6
click at [425, 49] on div "11 The HIPAA Privacy Rule permits a doctor to discuss a patient’s health status…" at bounding box center [422, 69] width 499 height 97
click at [425, 49] on span "True" at bounding box center [426, 48] width 16 height 10
click at [416, 49] on input "True" at bounding box center [411, 48] width 9 height 8
radio input "true"
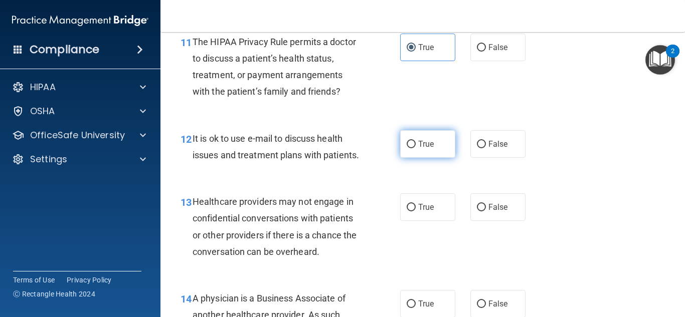
click at [426, 134] on label "True" at bounding box center [427, 144] width 55 height 28
click at [416, 141] on input "True" at bounding box center [411, 145] width 9 height 8
radio input "true"
click at [491, 212] on span "False" at bounding box center [498, 208] width 20 height 10
click at [486, 212] on input "False" at bounding box center [481, 208] width 9 height 8
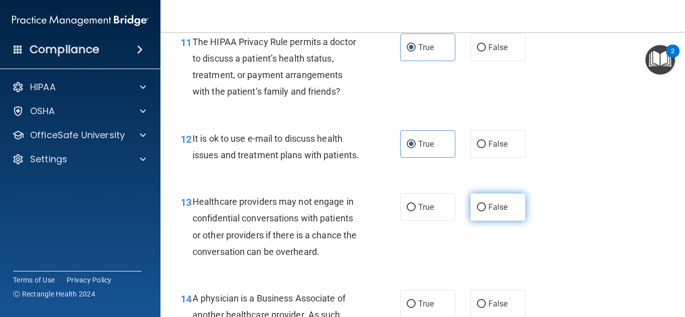
radio input "true"
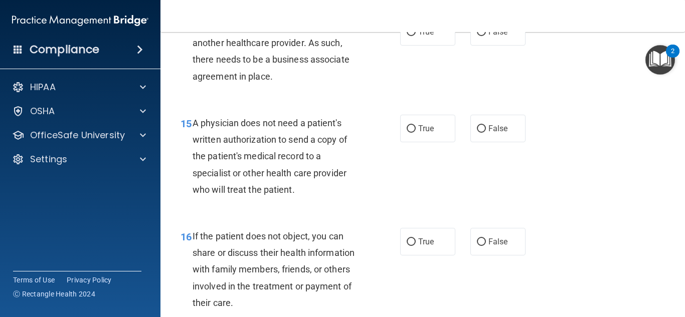
scroll to position [1344, 0]
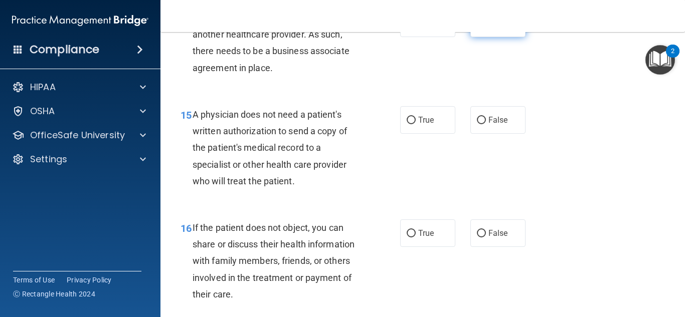
click at [471, 37] on label "False" at bounding box center [497, 24] width 55 height 28
click at [477, 28] on input "False" at bounding box center [481, 24] width 9 height 8
radio input "true"
click at [414, 134] on label "True" at bounding box center [427, 120] width 55 height 28
click at [414, 124] on input "True" at bounding box center [411, 121] width 9 height 8
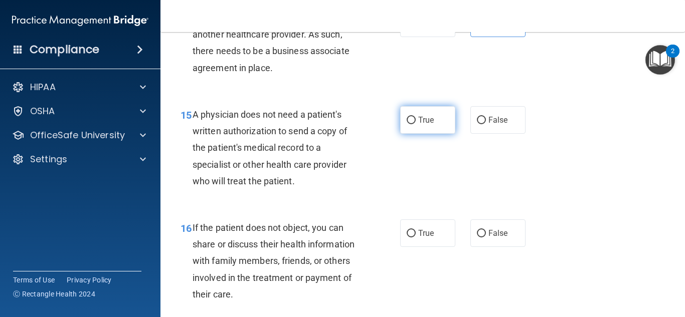
radio input "true"
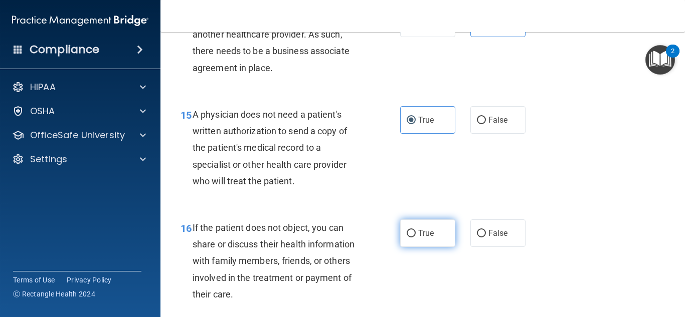
click at [420, 238] on span "True" at bounding box center [426, 234] width 16 height 10
click at [416, 238] on input "True" at bounding box center [411, 234] width 9 height 8
radio input "true"
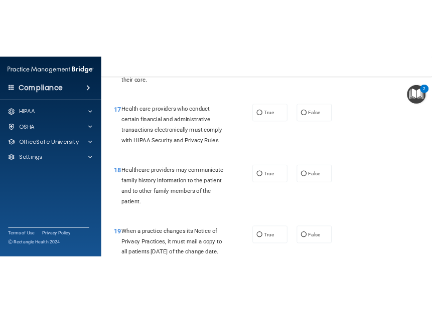
scroll to position [1625, 0]
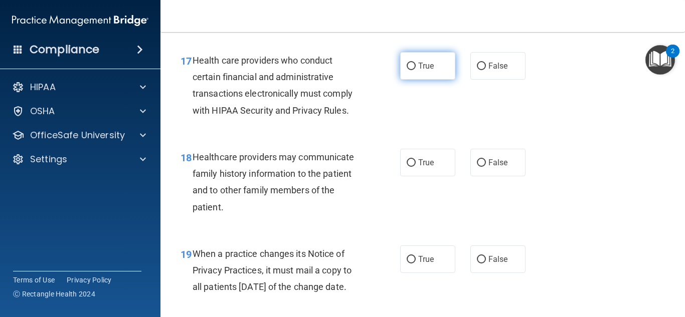
click at [417, 80] on label "True" at bounding box center [427, 66] width 55 height 28
click at [416, 70] on input "True" at bounding box center [411, 67] width 9 height 8
radio input "true"
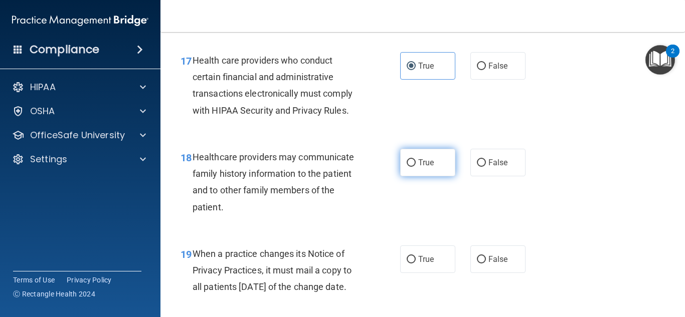
click at [420, 167] on span "True" at bounding box center [426, 163] width 16 height 10
click at [416, 167] on input "True" at bounding box center [411, 163] width 9 height 8
radio input "true"
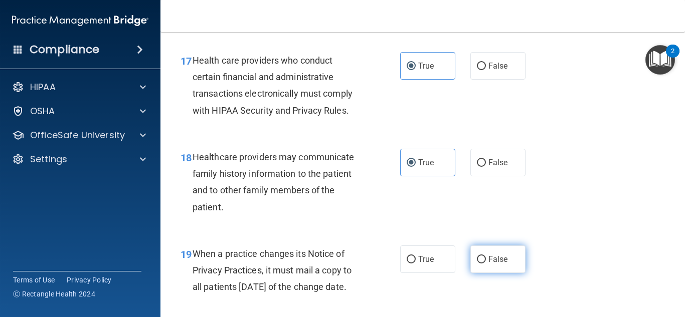
click at [474, 270] on label "False" at bounding box center [497, 260] width 55 height 28
click at [477, 264] on input "False" at bounding box center [481, 260] width 9 height 8
radio input "true"
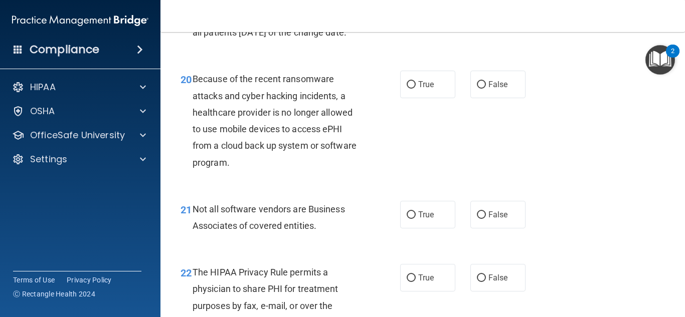
scroll to position [1885, 0]
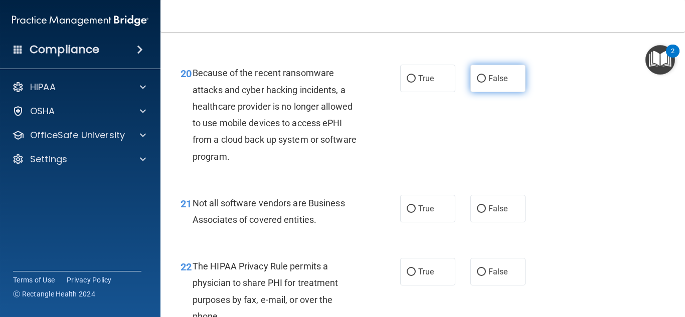
click at [477, 83] on input "False" at bounding box center [481, 79] width 9 height 8
radio input "true"
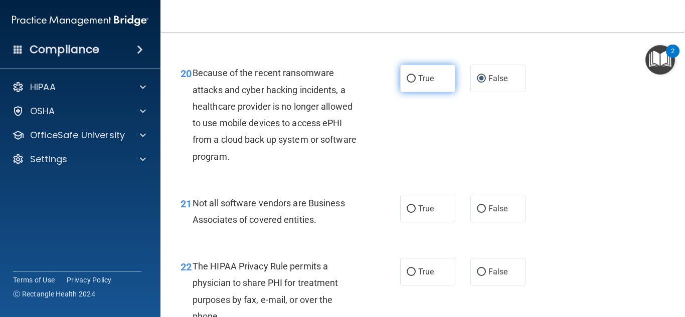
click at [411, 83] on input "True" at bounding box center [411, 79] width 9 height 8
radio input "true"
radio input "false"
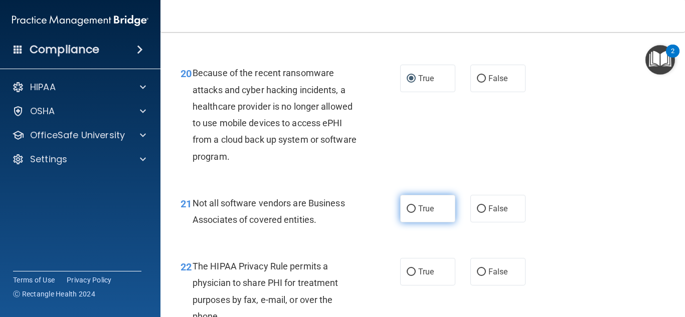
click at [421, 223] on label "True" at bounding box center [427, 209] width 55 height 28
click at [416, 213] on input "True" at bounding box center [411, 210] width 9 height 8
radio input "true"
click at [421, 223] on label "True" at bounding box center [427, 209] width 55 height 28
click at [416, 213] on input "True" at bounding box center [411, 210] width 9 height 8
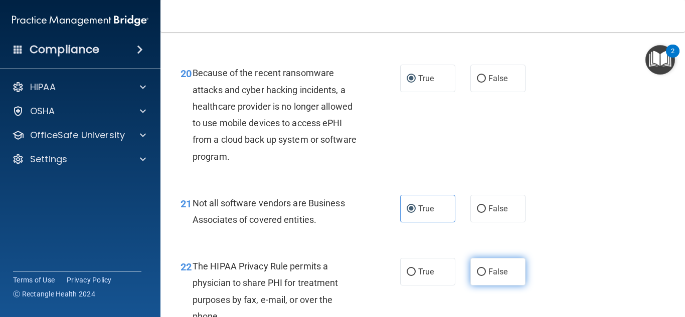
click at [483, 286] on label "False" at bounding box center [497, 272] width 55 height 28
click at [483, 276] on input "False" at bounding box center [481, 273] width 9 height 8
radio input "true"
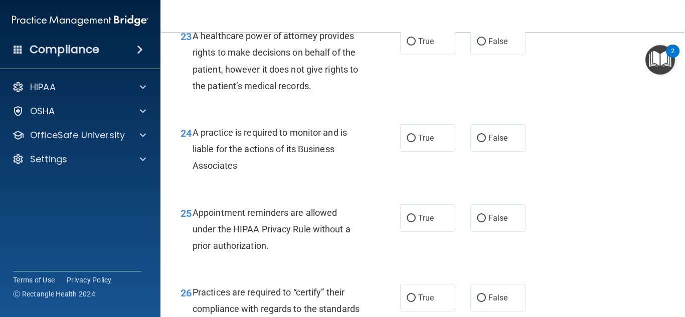
scroll to position [2233, 0]
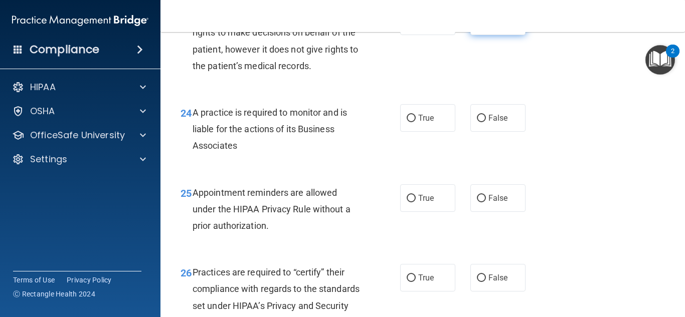
click at [484, 35] on label "False" at bounding box center [497, 22] width 55 height 28
click at [484, 26] on input "False" at bounding box center [481, 22] width 9 height 8
radio input "true"
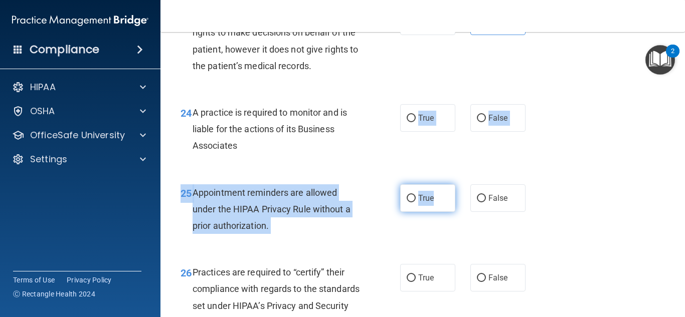
drag, startPoint x: 415, startPoint y: 158, endPoint x: 429, endPoint y: 228, distance: 70.5
click at [429, 203] on span "True" at bounding box center [426, 199] width 16 height 10
click at [416, 203] on input "True" at bounding box center [411, 199] width 9 height 8
radio input "true"
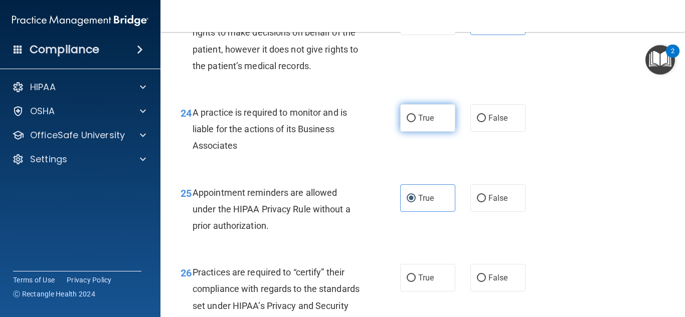
click at [407, 122] on input "True" at bounding box center [411, 119] width 9 height 8
radio input "true"
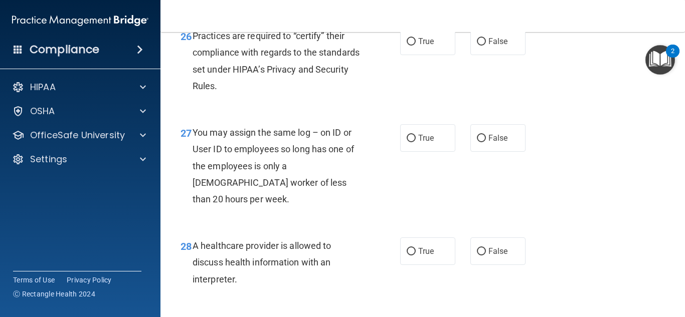
scroll to position [2493, 0]
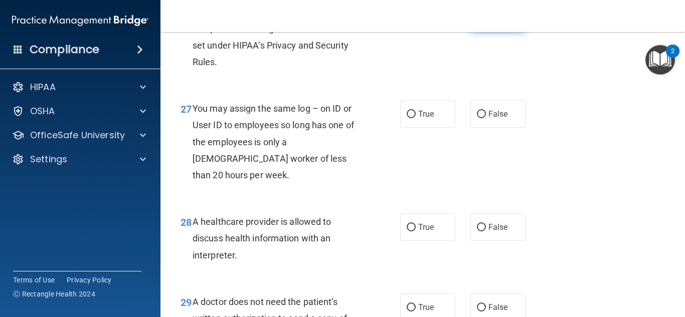
click at [478, 22] on input "False" at bounding box center [481, 18] width 9 height 8
radio input "true"
click at [483, 128] on label "False" at bounding box center [497, 114] width 55 height 28
click at [483, 118] on input "False" at bounding box center [481, 115] width 9 height 8
radio input "true"
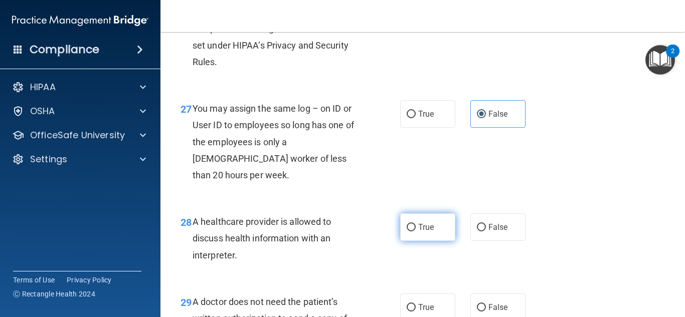
click at [422, 232] on span "True" at bounding box center [426, 228] width 16 height 10
click at [416, 232] on input "True" at bounding box center [411, 228] width 9 height 8
radio input "true"
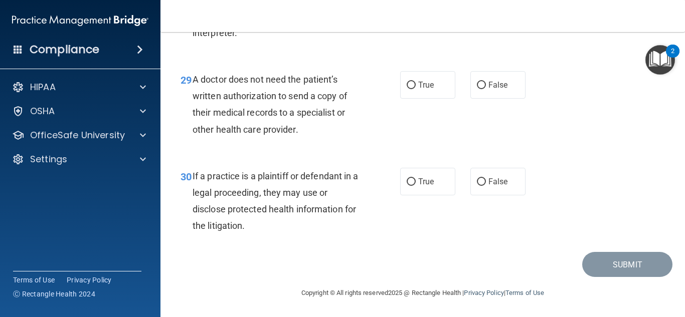
scroll to position [2733, 0]
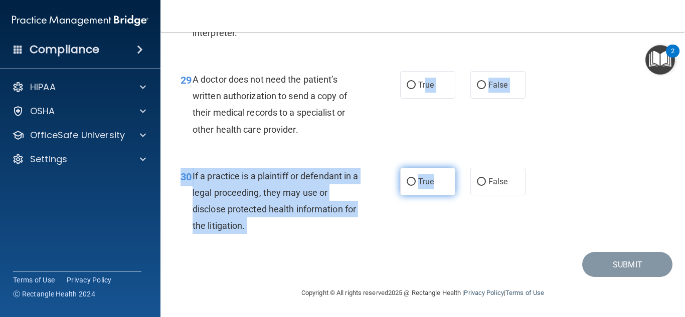
drag, startPoint x: 421, startPoint y: 94, endPoint x: 429, endPoint y: 179, distance: 85.7
click at [429, 179] on span "True" at bounding box center [426, 182] width 16 height 10
click at [416, 179] on input "True" at bounding box center [411, 183] width 9 height 8
radio input "true"
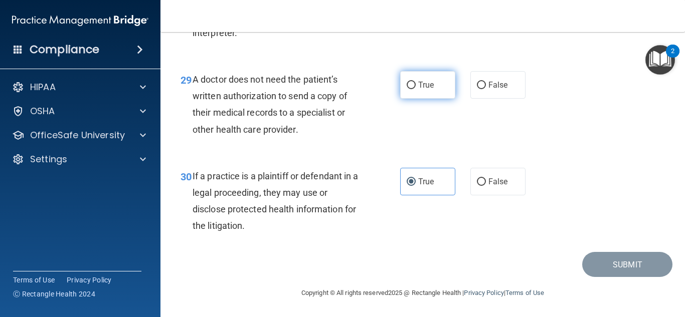
click at [408, 83] on input "True" at bounding box center [411, 86] width 9 height 8
radio input "true"
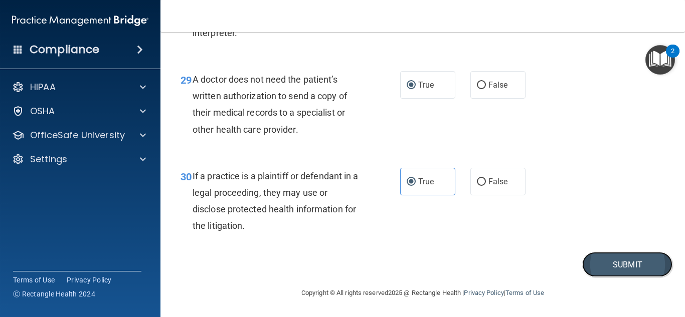
click at [613, 264] on button "Submit" at bounding box center [627, 265] width 90 height 26
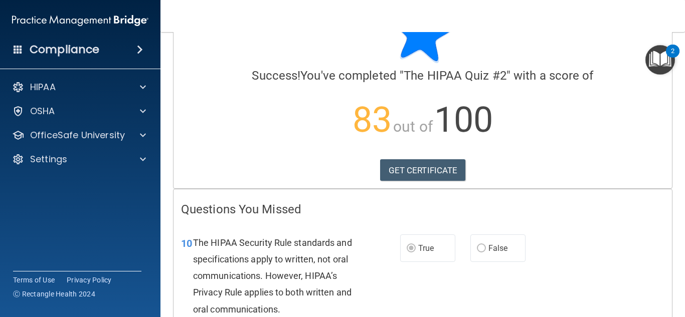
scroll to position [49, 0]
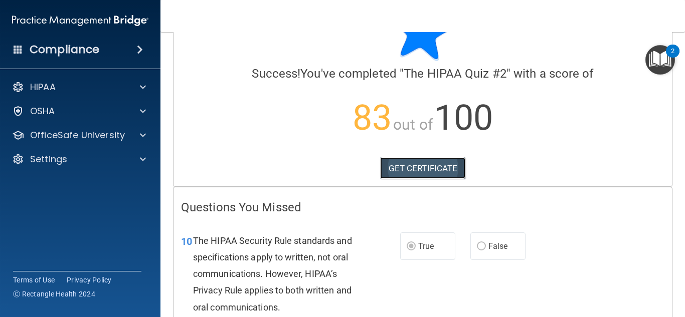
click at [426, 167] on link "GET CERTIFICATE" at bounding box center [423, 168] width 86 height 22
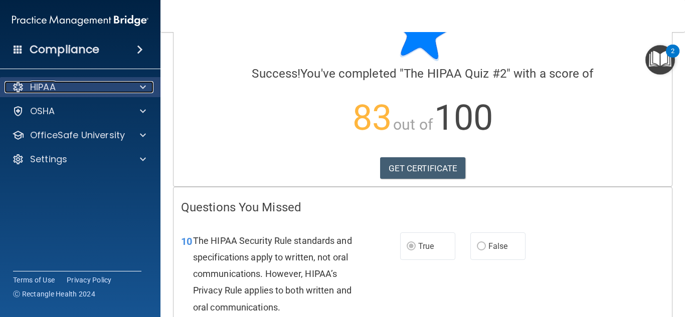
click at [143, 83] on span at bounding box center [143, 87] width 6 height 12
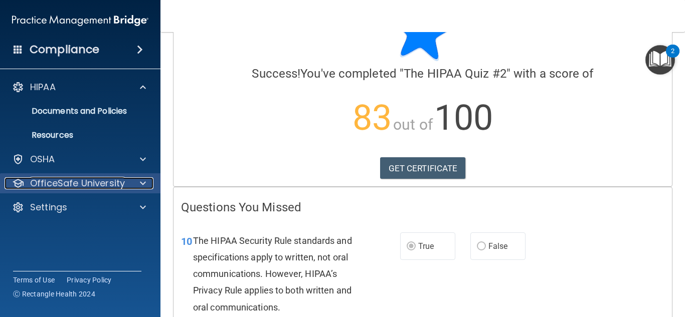
click at [141, 185] on span at bounding box center [143, 183] width 6 height 12
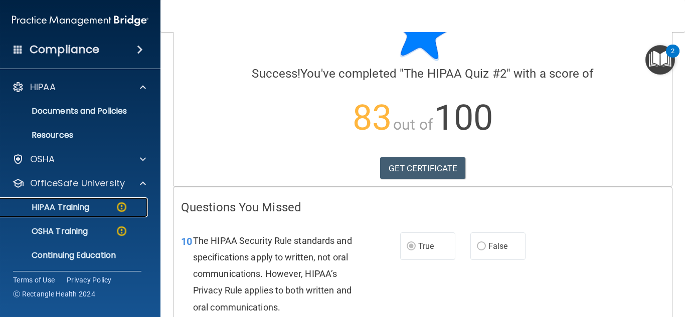
click at [121, 205] on img at bounding box center [121, 207] width 13 height 13
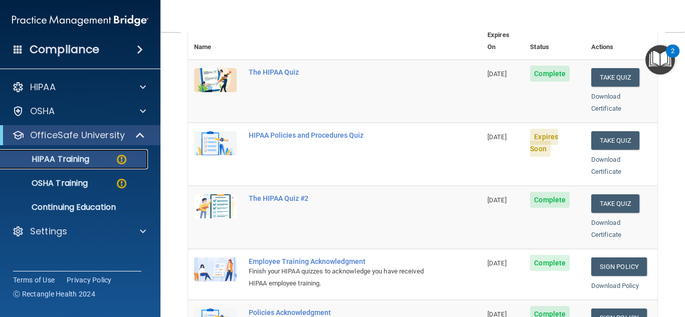
scroll to position [123, 0]
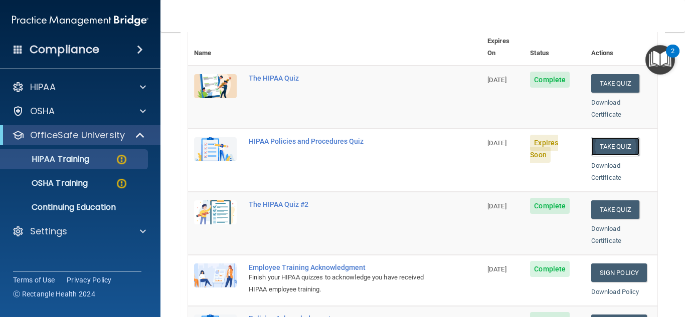
click at [608, 137] on button "Take Quiz" at bounding box center [615, 146] width 48 height 19
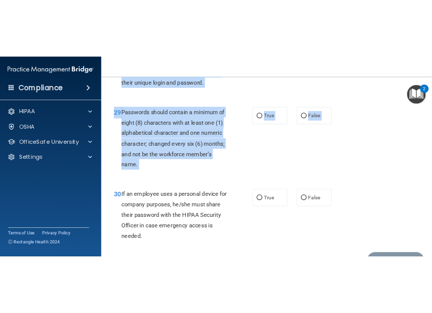
scroll to position [3033, 0]
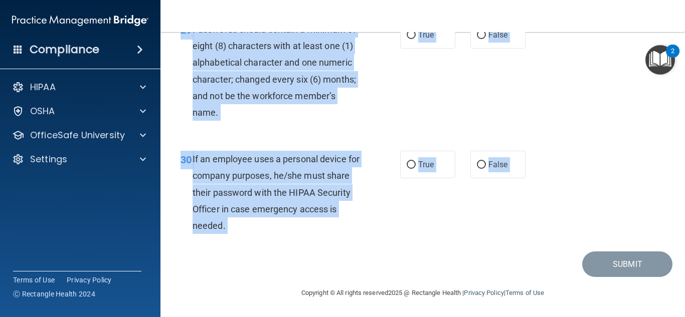
drag, startPoint x: 179, startPoint y: 86, endPoint x: 397, endPoint y: 257, distance: 277.5
copy main "01 It is ok to share your password with a co-worker in case immediate access of…"
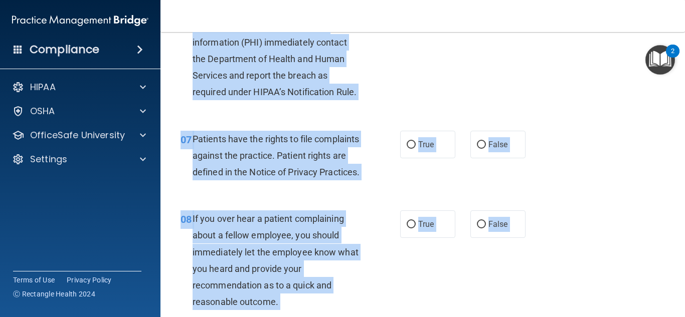
scroll to position [0, 0]
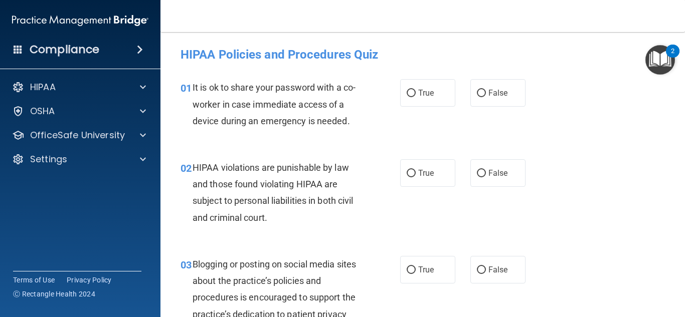
click at [573, 122] on div "01 It is ok to share your password with a co-worker in case immediate access of…" at bounding box center [422, 107] width 499 height 80
click at [491, 92] on span "False" at bounding box center [498, 93] width 20 height 10
click at [486, 92] on input "False" at bounding box center [481, 94] width 9 height 8
radio input "true"
click at [414, 183] on label "True" at bounding box center [427, 173] width 55 height 28
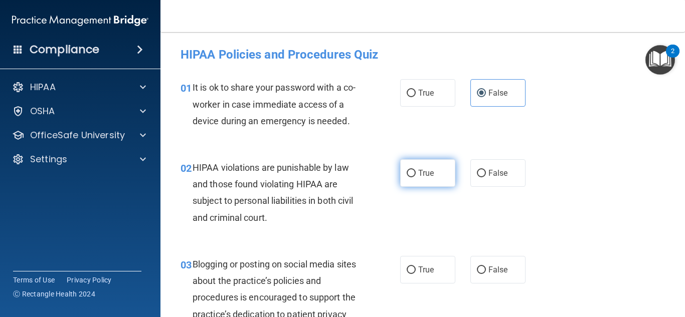
click at [414, 177] on input "True" at bounding box center [411, 174] width 9 height 8
radio input "true"
click at [493, 272] on span "False" at bounding box center [498, 270] width 20 height 10
click at [486, 272] on input "False" at bounding box center [481, 271] width 9 height 8
radio input "true"
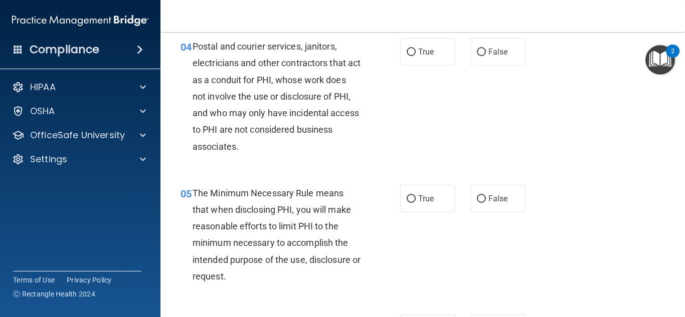
scroll to position [328, 0]
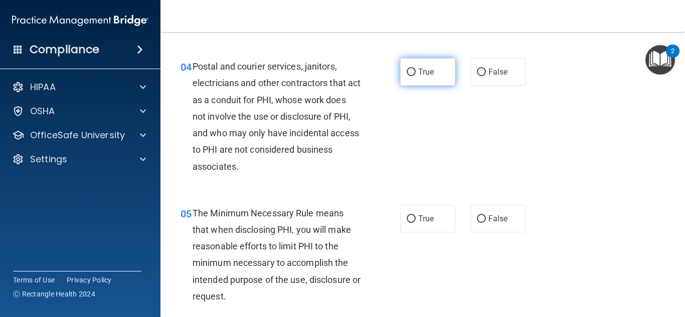
click at [434, 73] on label "True" at bounding box center [427, 72] width 55 height 28
click at [416, 73] on input "True" at bounding box center [411, 73] width 9 height 8
radio input "true"
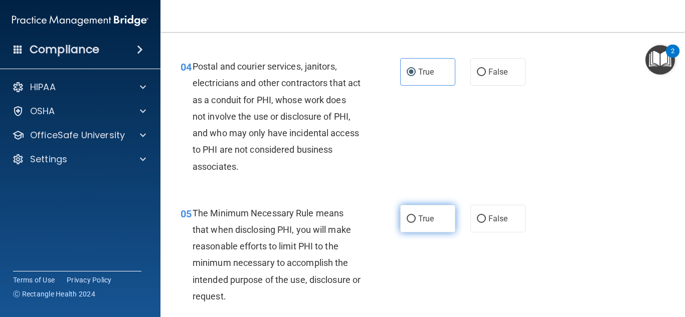
click at [423, 221] on span "True" at bounding box center [426, 219] width 16 height 10
click at [416, 221] on input "True" at bounding box center [411, 220] width 9 height 8
radio input "true"
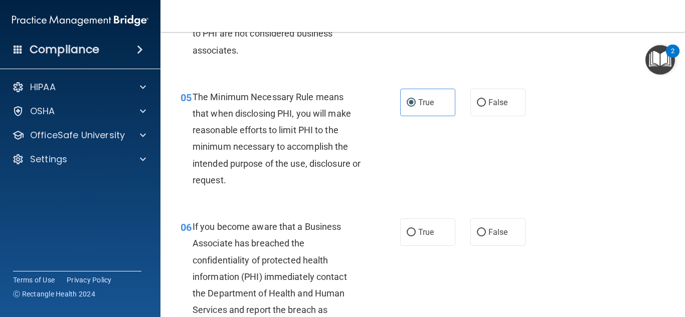
scroll to position [468, 0]
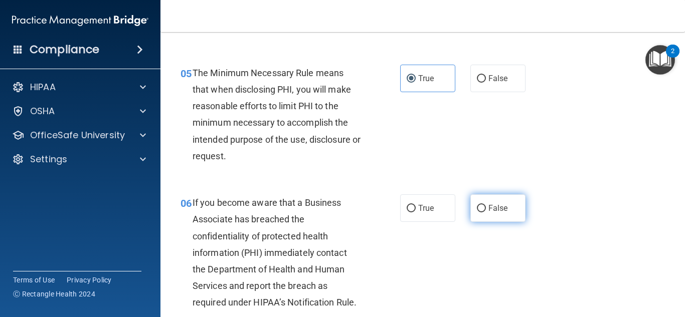
click at [500, 206] on span "False" at bounding box center [498, 209] width 20 height 10
click at [486, 206] on input "False" at bounding box center [481, 209] width 9 height 8
radio input "true"
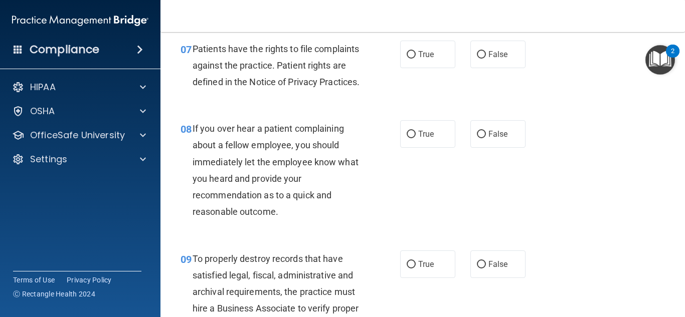
scroll to position [789, 0]
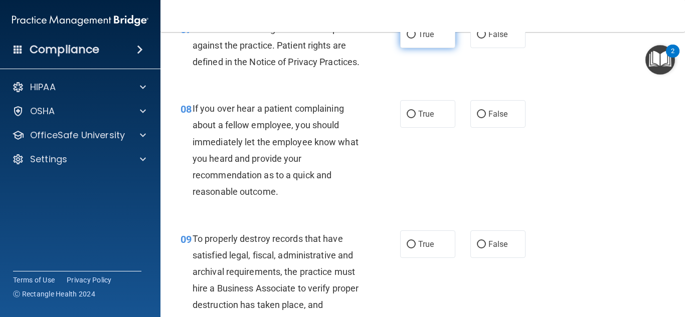
click at [425, 44] on label "True" at bounding box center [427, 35] width 55 height 28
click at [416, 39] on input "True" at bounding box center [411, 35] width 9 height 8
radio input "true"
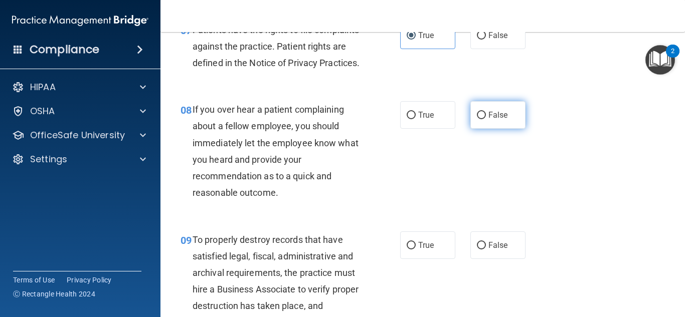
click at [488, 120] on span "False" at bounding box center [498, 115] width 20 height 10
click at [486, 119] on input "False" at bounding box center [481, 116] width 9 height 8
radio input "true"
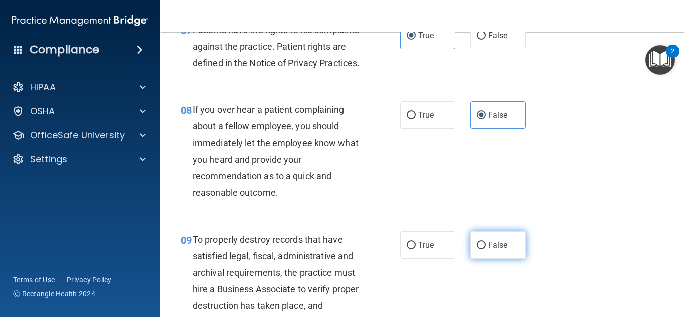
click at [490, 250] on span "False" at bounding box center [498, 246] width 20 height 10
click at [486, 250] on input "False" at bounding box center [481, 246] width 9 height 8
radio input "true"
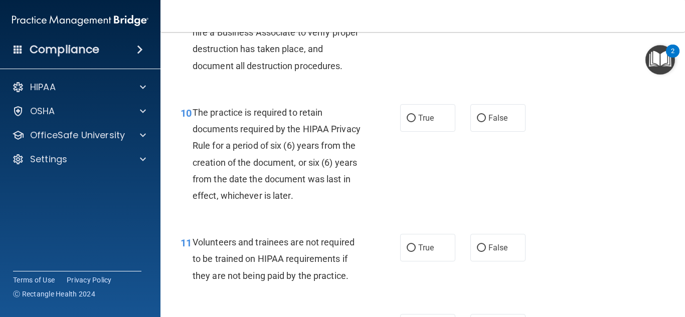
scroll to position [1069, 0]
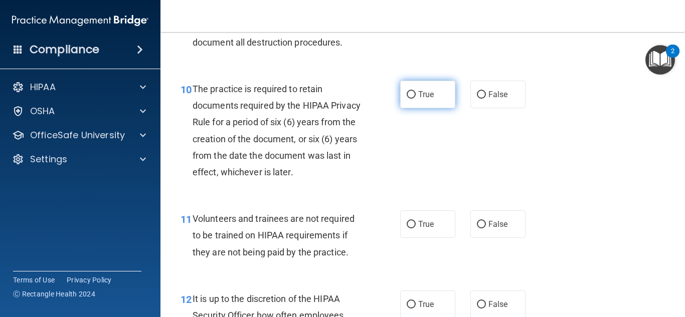
click at [421, 99] on span "True" at bounding box center [426, 95] width 16 height 10
click at [416, 99] on input "True" at bounding box center [411, 95] width 9 height 8
radio input "true"
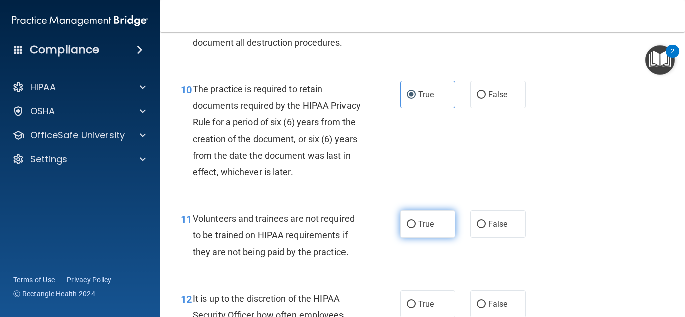
click at [422, 229] on span "True" at bounding box center [426, 225] width 16 height 10
click at [416, 229] on input "True" at bounding box center [411, 225] width 9 height 8
radio input "true"
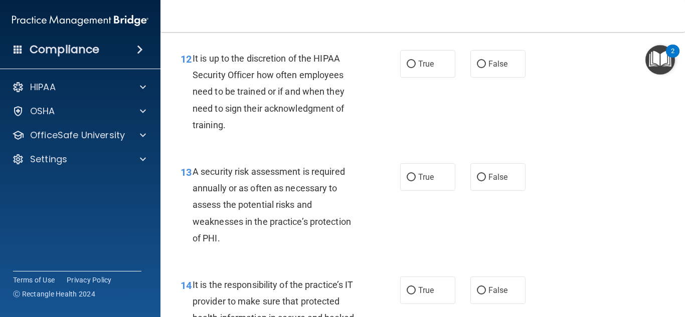
scroll to position [1330, 0]
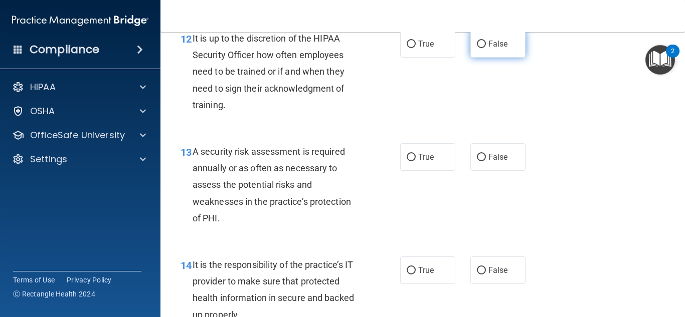
click at [470, 58] on label "False" at bounding box center [497, 44] width 55 height 28
click at [477, 48] on input "False" at bounding box center [481, 45] width 9 height 8
radio input "true"
click at [413, 171] on label "True" at bounding box center [427, 157] width 55 height 28
click at [413, 161] on input "True" at bounding box center [411, 158] width 9 height 8
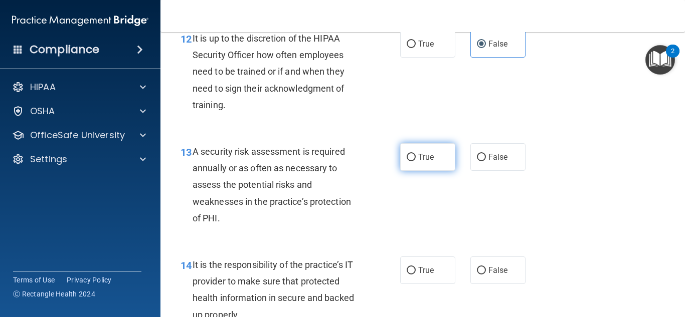
radio input "true"
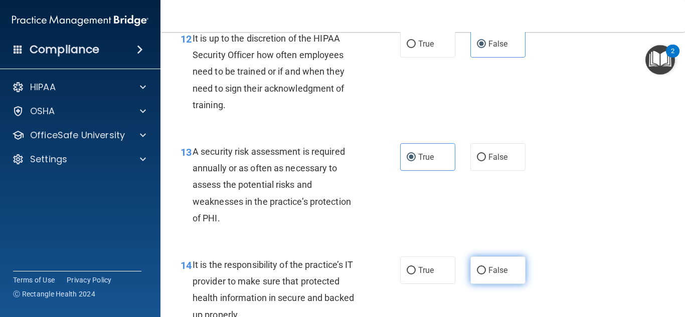
click at [477, 275] on input "False" at bounding box center [481, 271] width 9 height 8
radio input "true"
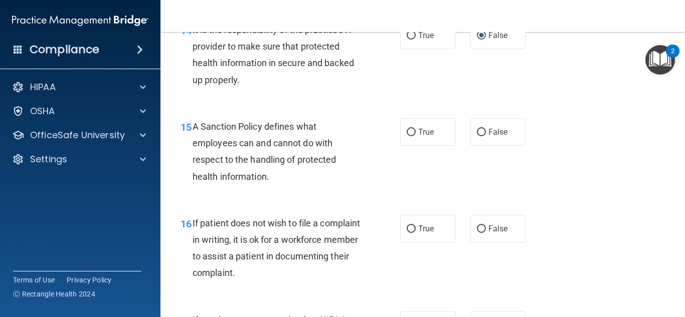
scroll to position [1570, 0]
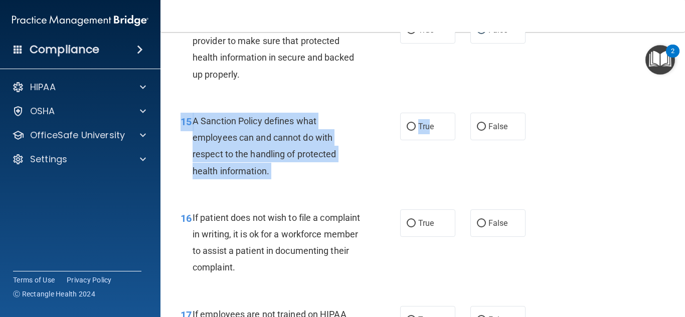
drag, startPoint x: 425, startPoint y: 139, endPoint x: 620, endPoint y: 204, distance: 205.8
click at [620, 197] on div "15 A Sanction Policy defines what employees can and cannot do with respect to t…" at bounding box center [422, 148] width 499 height 97
click at [408, 131] on input "True" at bounding box center [411, 127] width 9 height 8
radio input "true"
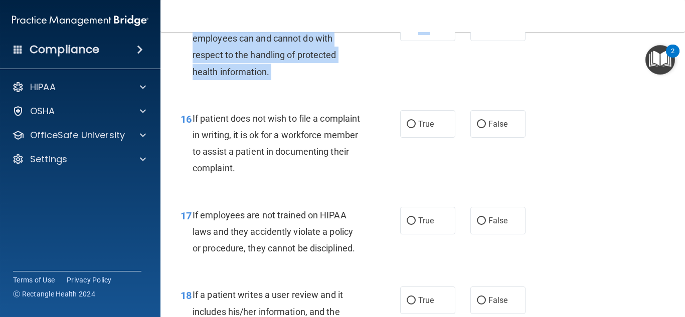
scroll to position [1688, 0]
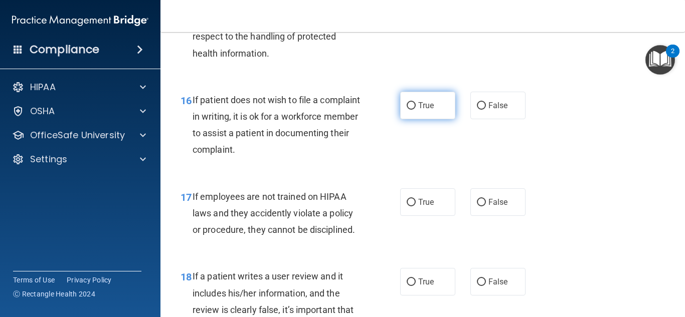
click at [430, 110] on span "True" at bounding box center [426, 106] width 16 height 10
click at [416, 110] on input "True" at bounding box center [411, 106] width 9 height 8
radio input "true"
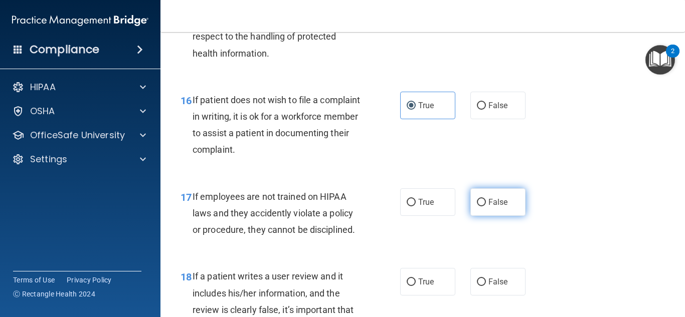
click at [488, 207] on span "False" at bounding box center [498, 203] width 20 height 10
click at [484, 207] on input "False" at bounding box center [481, 203] width 9 height 8
radio input "true"
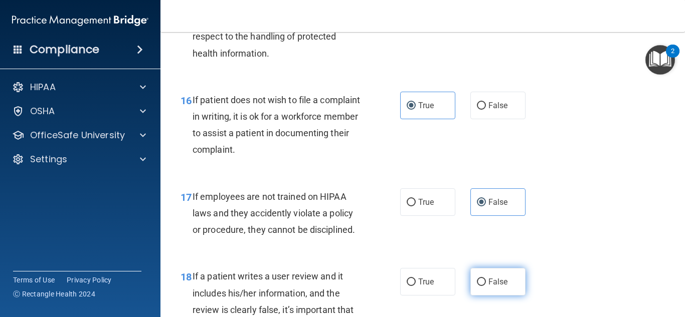
click at [494, 287] on span "False" at bounding box center [498, 282] width 20 height 10
click at [486, 286] on input "False" at bounding box center [481, 283] width 9 height 8
radio input "true"
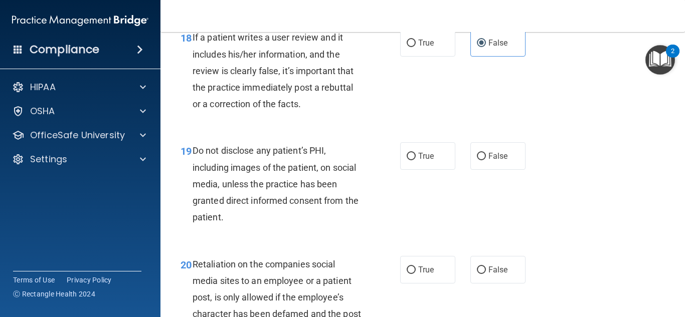
scroll to position [1929, 0]
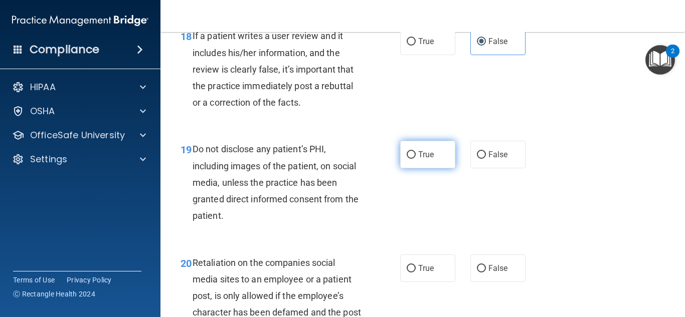
click at [418, 168] on label "True" at bounding box center [427, 155] width 55 height 28
click at [416, 159] on input "True" at bounding box center [411, 155] width 9 height 8
radio input "true"
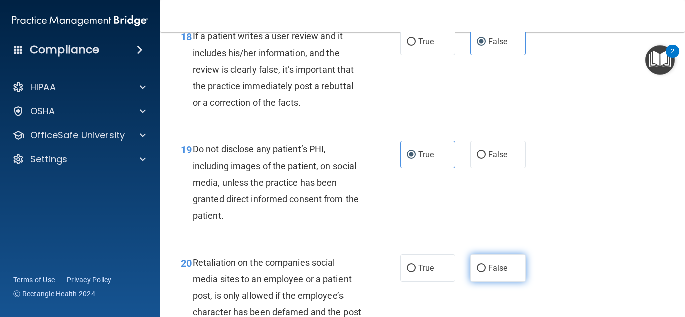
click at [481, 273] on input "False" at bounding box center [481, 269] width 9 height 8
radio input "true"
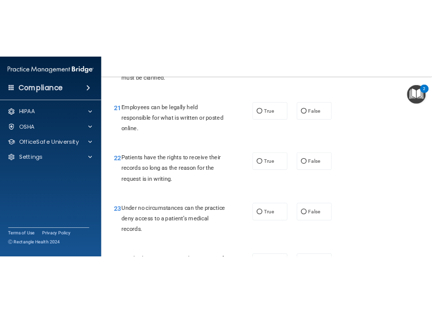
scroll to position [2230, 0]
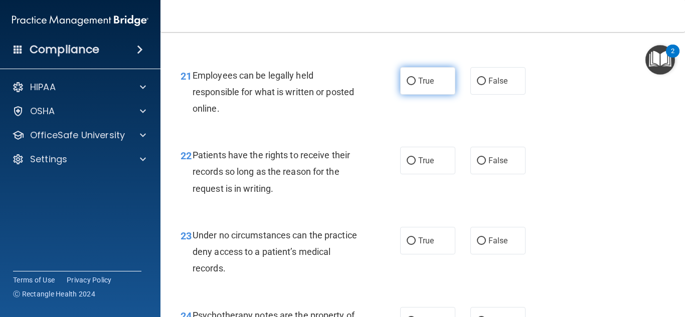
click at [418, 86] on span "True" at bounding box center [426, 81] width 16 height 10
click at [416, 85] on input "True" at bounding box center [411, 82] width 9 height 8
radio input "true"
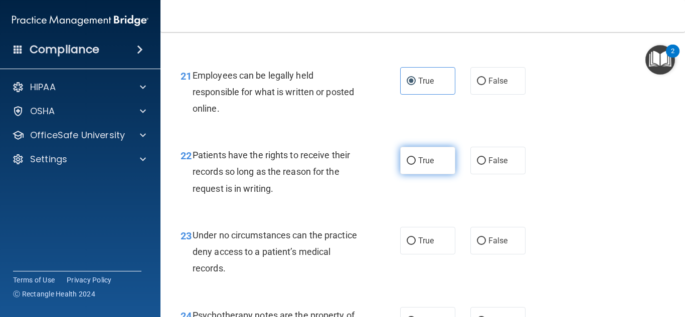
click at [407, 165] on input "True" at bounding box center [411, 161] width 9 height 8
radio input "true"
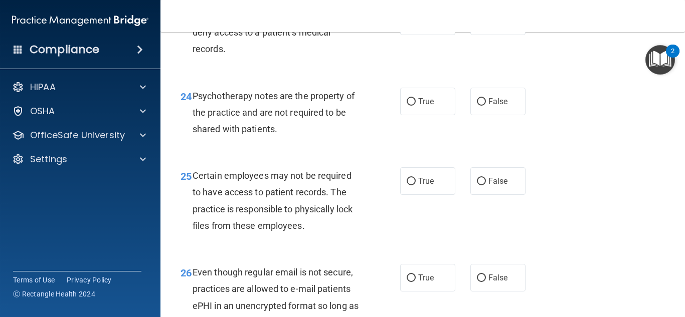
scroll to position [2450, 0]
click at [480, 25] on input "False" at bounding box center [481, 21] width 9 height 8
radio input "true"
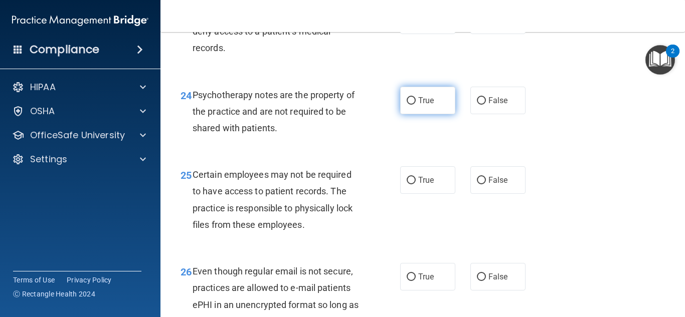
click at [424, 105] on span "True" at bounding box center [426, 101] width 16 height 10
click at [416, 105] on input "True" at bounding box center [411, 101] width 9 height 8
radio input "true"
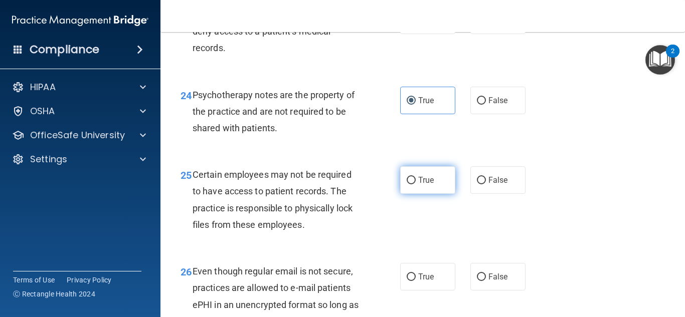
click at [428, 189] on label "True" at bounding box center [427, 180] width 55 height 28
click at [416, 185] on input "True" at bounding box center [411, 181] width 9 height 8
radio input "true"
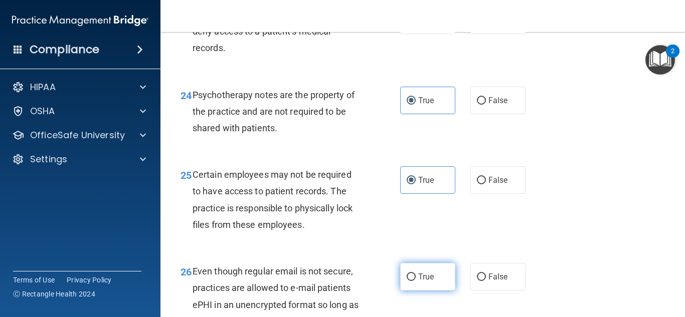
click at [406, 288] on label "True" at bounding box center [427, 277] width 55 height 28
click at [407, 281] on input "True" at bounding box center [411, 278] width 9 height 8
radio input "true"
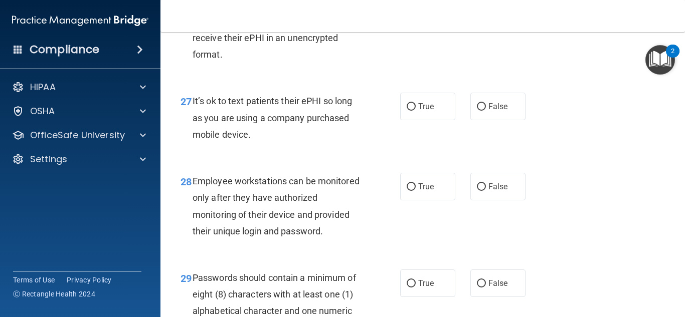
scroll to position [2751, 0]
click at [483, 120] on label "False" at bounding box center [497, 106] width 55 height 28
click at [483, 110] on input "False" at bounding box center [481, 107] width 9 height 8
radio input "true"
click at [488, 191] on span "False" at bounding box center [498, 187] width 20 height 10
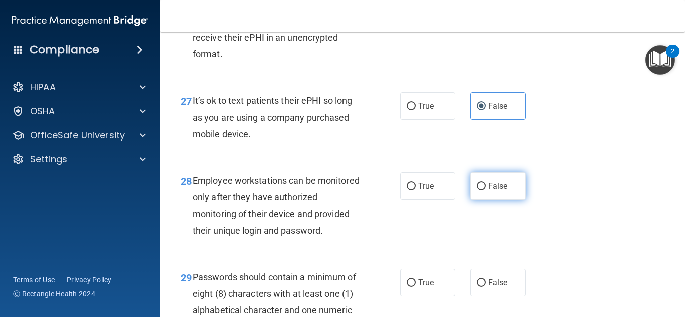
click at [486, 191] on input "False" at bounding box center [481, 187] width 9 height 8
radio input "true"
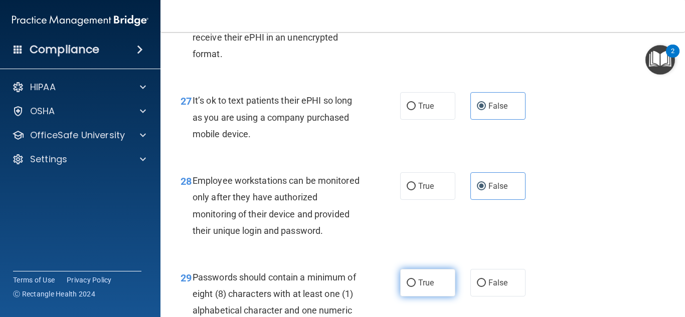
click at [423, 288] on span "True" at bounding box center [426, 283] width 16 height 10
click at [416, 287] on input "True" at bounding box center [411, 284] width 9 height 8
radio input "true"
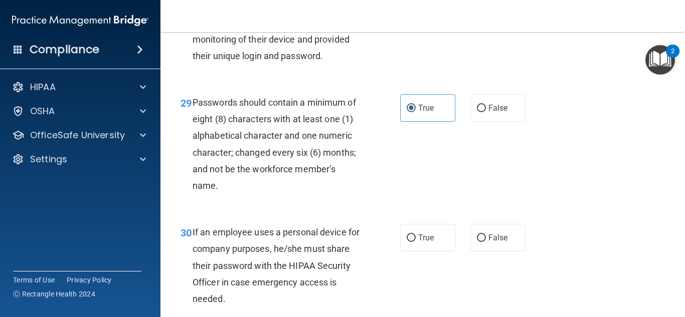
scroll to position [2955, 0]
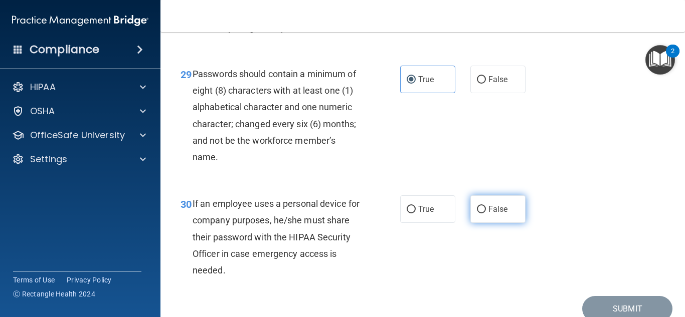
click at [488, 214] on span "False" at bounding box center [498, 210] width 20 height 10
click at [486, 214] on input "False" at bounding box center [481, 210] width 9 height 8
radio input "true"
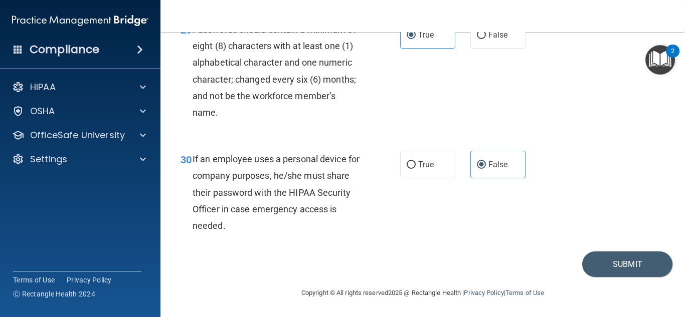
scroll to position [3033, 0]
click at [620, 259] on button "Submit" at bounding box center [627, 265] width 90 height 26
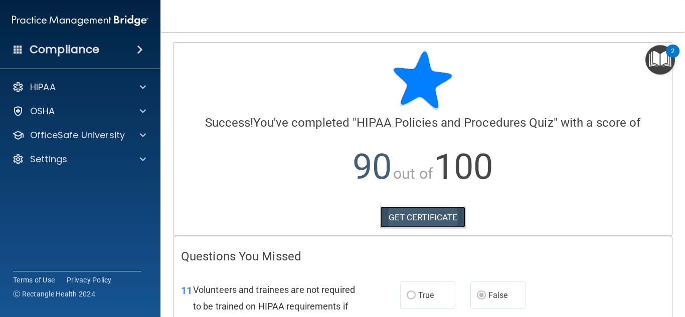
click at [405, 213] on link "GET CERTIFICATE" at bounding box center [423, 218] width 86 height 22
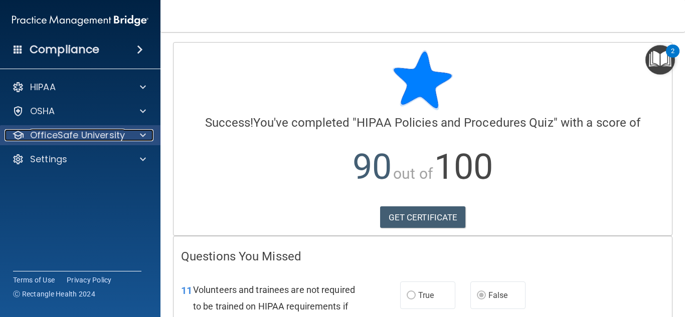
click at [143, 135] on span at bounding box center [143, 135] width 6 height 12
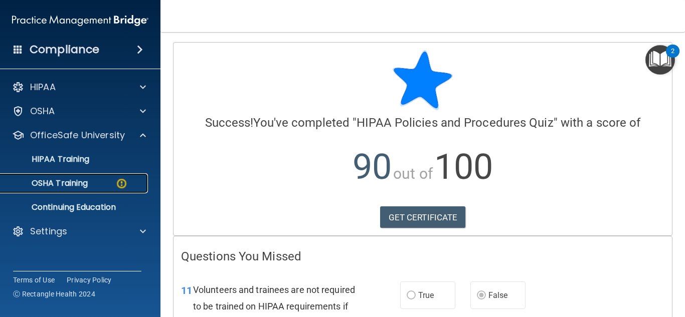
click at [81, 181] on p "OSHA Training" at bounding box center [47, 184] width 81 height 10
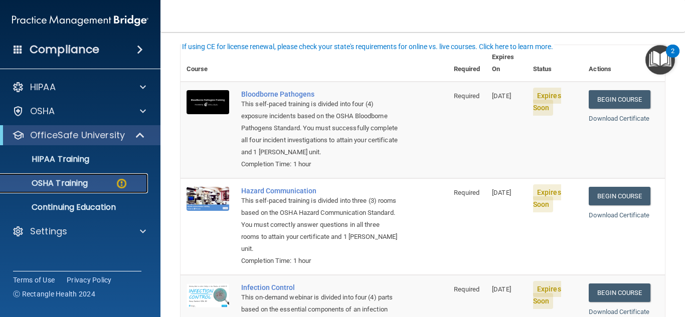
scroll to position [10, 0]
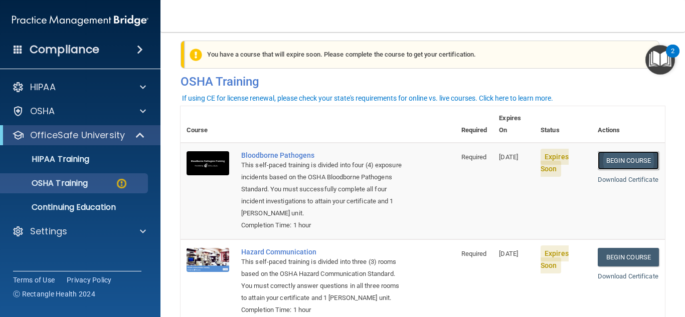
click at [612, 153] on link "Begin Course" at bounding box center [628, 160] width 61 height 19
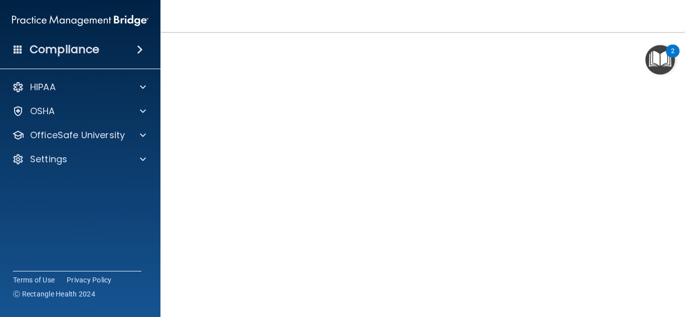
scroll to position [37, 0]
drag, startPoint x: 679, startPoint y: 224, endPoint x: 660, endPoint y: 298, distance: 76.0
click at [660, 298] on main "Bloodborne Pathogens Training This course doesn’t expire until [DATE]. Are you …" at bounding box center [422, 174] width 524 height 285
